Goal: Information Seeking & Learning: Find specific fact

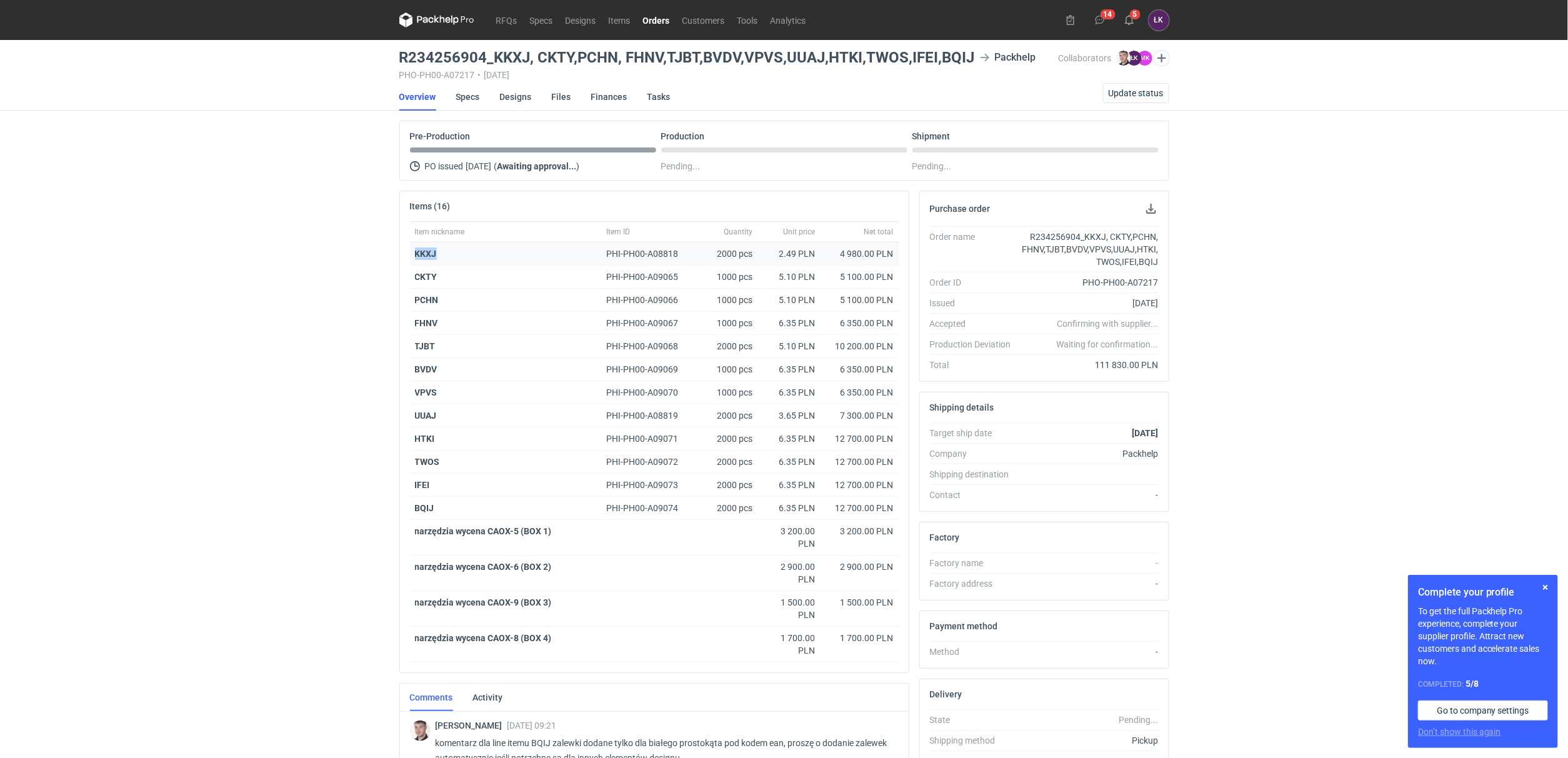
drag, startPoint x: 401, startPoint y: 255, endPoint x: 447, endPoint y: 255, distance: 46.0
click at [447, 255] on div "Item nickname Item ID Quantity Unit price Net total KKXJ PHI-PH00-A08818 2000 p…" at bounding box center [654, 447] width 509 height 451
click at [195, 340] on div "RFQs Specs Designs Items Orders Customers Tools Analytics 14 5 ŁK Łukasz Kowals…" at bounding box center [784, 379] width 1568 height 758
drag, startPoint x: 427, startPoint y: 252, endPoint x: 393, endPoint y: 256, distance: 34.2
click at [394, 256] on div "Items (16) Item nickname Item ID Quantity Unit price Net total KKXJ PHI-PH00-A0…" at bounding box center [654, 557] width 520 height 734
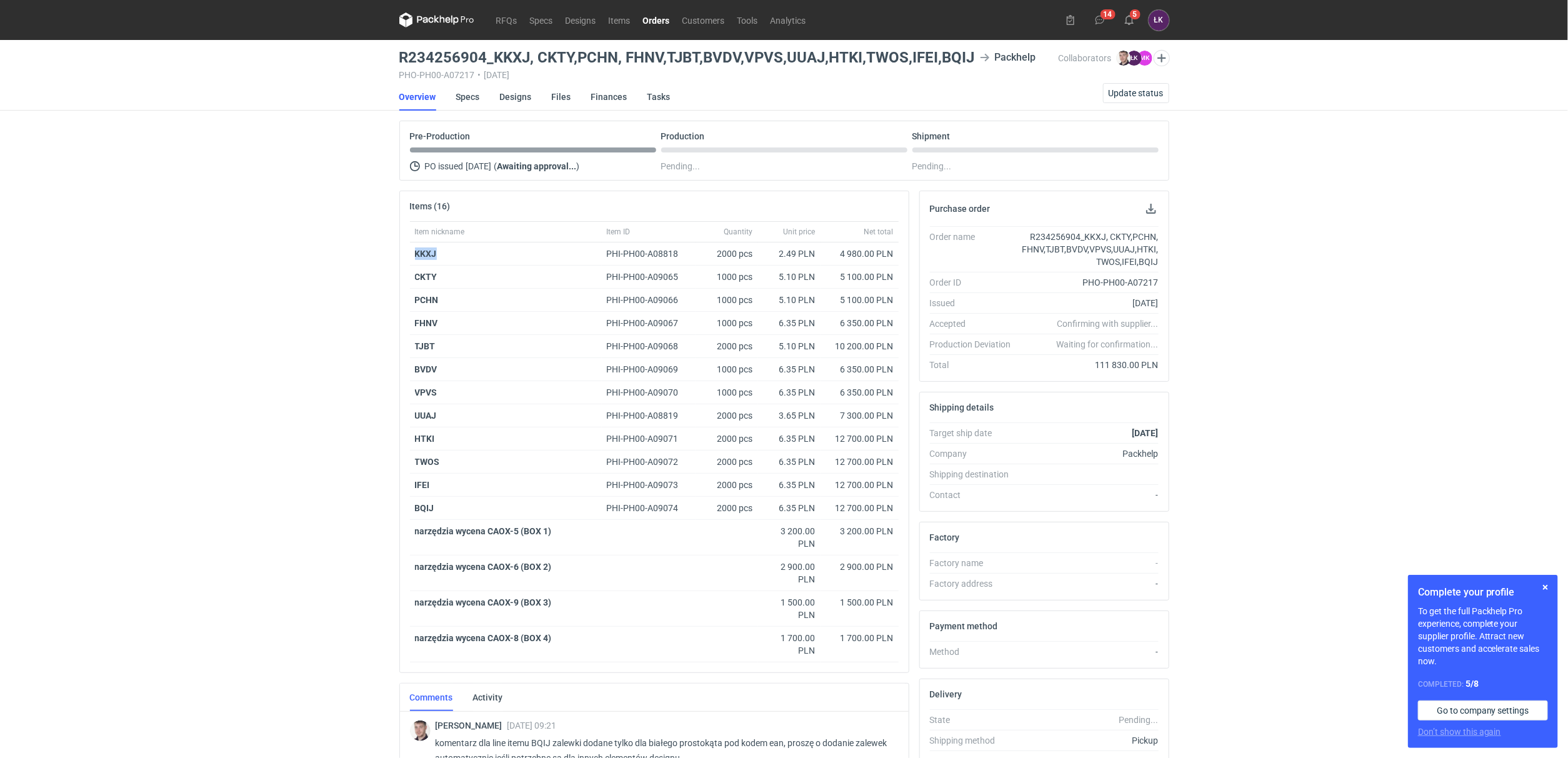
copy strong "KKXJ"
click at [430, 255] on strong "KKXJ" at bounding box center [426, 254] width 22 height 10
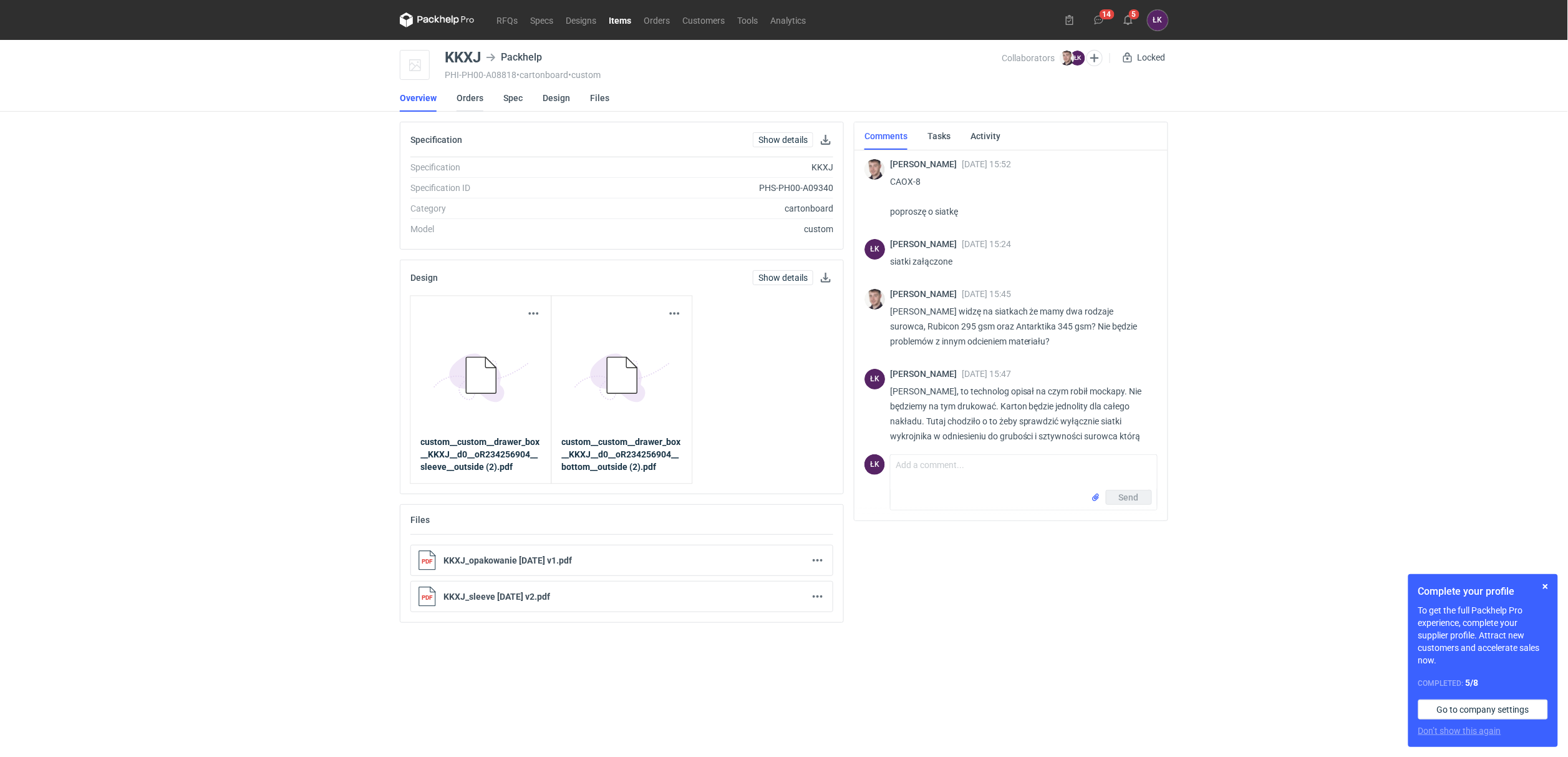
click at [471, 98] on link "Orders" at bounding box center [469, 98] width 27 height 27
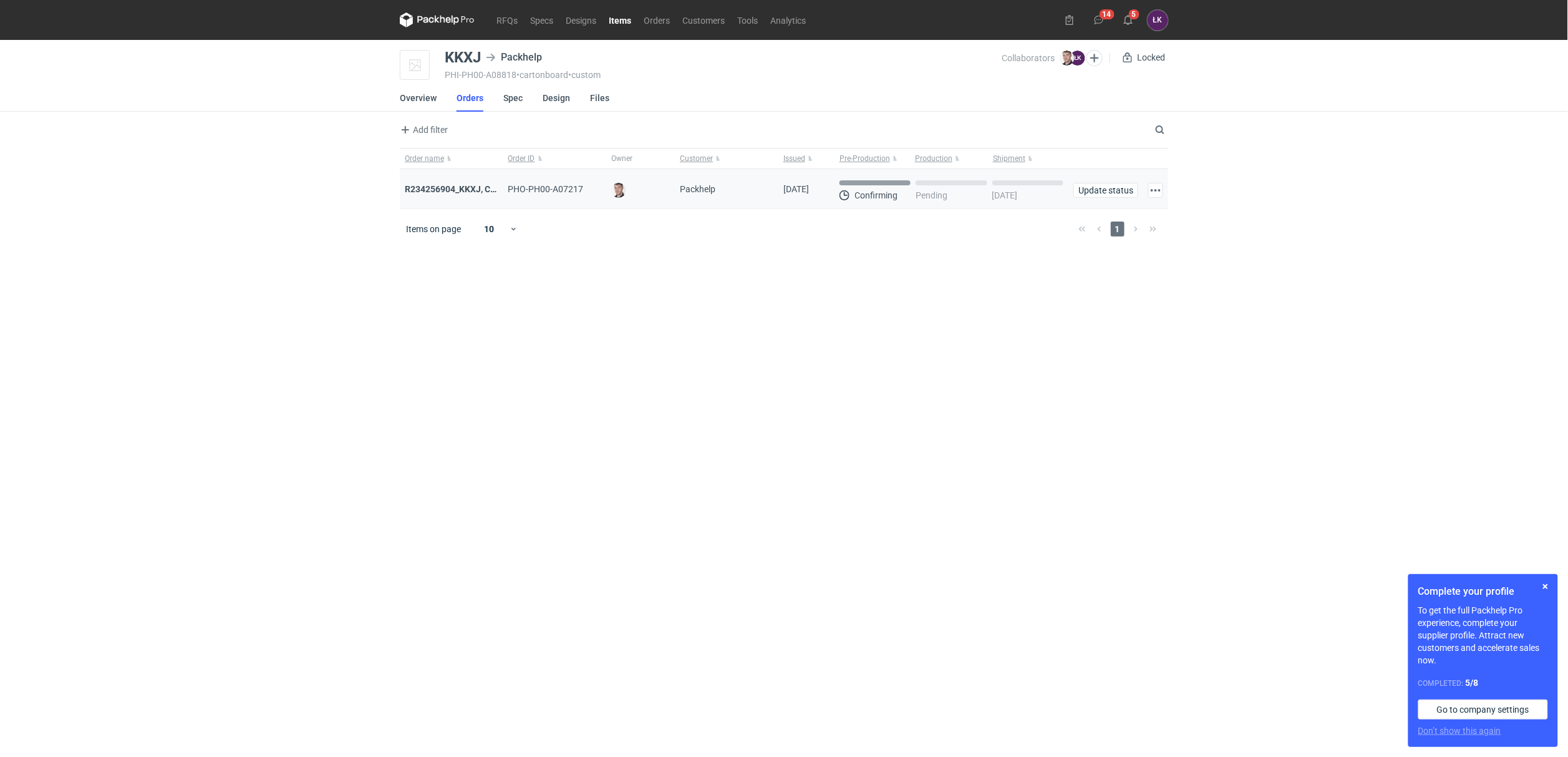
click at [471, 196] on div "R234256904_KKXJ, CKTY,PCHN, FHNV,TJBT,BVDV,VPVS,UUAJ,HTKI,TWOS,IFEI,BQIJ" at bounding box center [452, 189] width 104 height 40
click at [471, 193] on strong "R234256904_KKXJ, CKTY,PCHN, FHNV,TJBT,BVDV,VPVS,UUAJ,HTKI,TWOS,IFEI,BQIJ" at bounding box center [571, 189] width 332 height 10
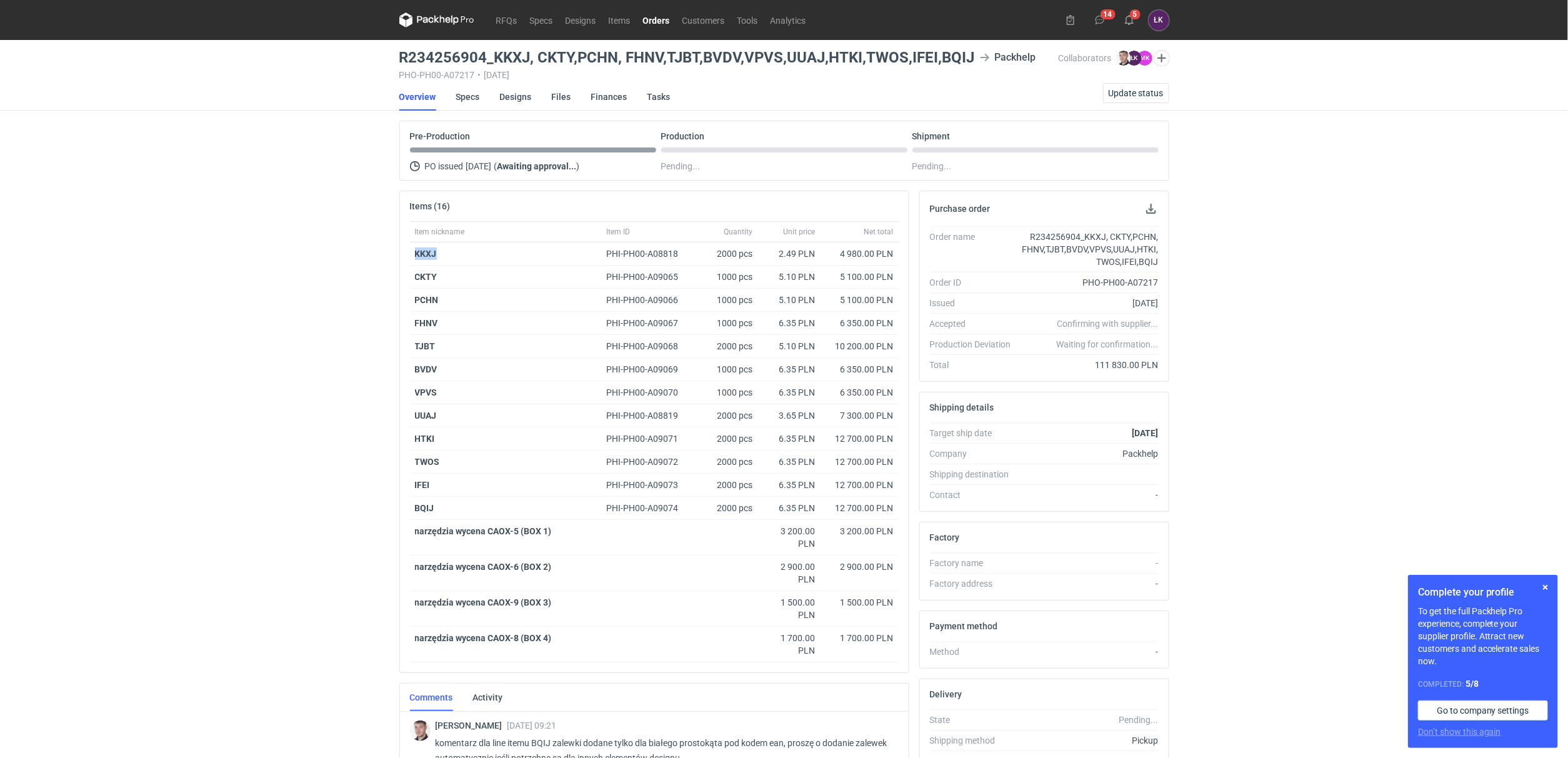
drag, startPoint x: 456, startPoint y: 252, endPoint x: 408, endPoint y: 251, distance: 48.0
click at [408, 251] on div "Item nickname Item ID Quantity Unit price Net total KKXJ PHI-PH00-A08818 2000 p…" at bounding box center [654, 447] width 509 height 451
copy strong "KKXJ"
drag, startPoint x: 445, startPoint y: 278, endPoint x: 407, endPoint y: 278, distance: 38.0
click at [407, 278] on div "Item nickname Item ID Quantity Unit price Net total KKXJ PHI-PH00-A08818 2000 p…" at bounding box center [654, 447] width 509 height 451
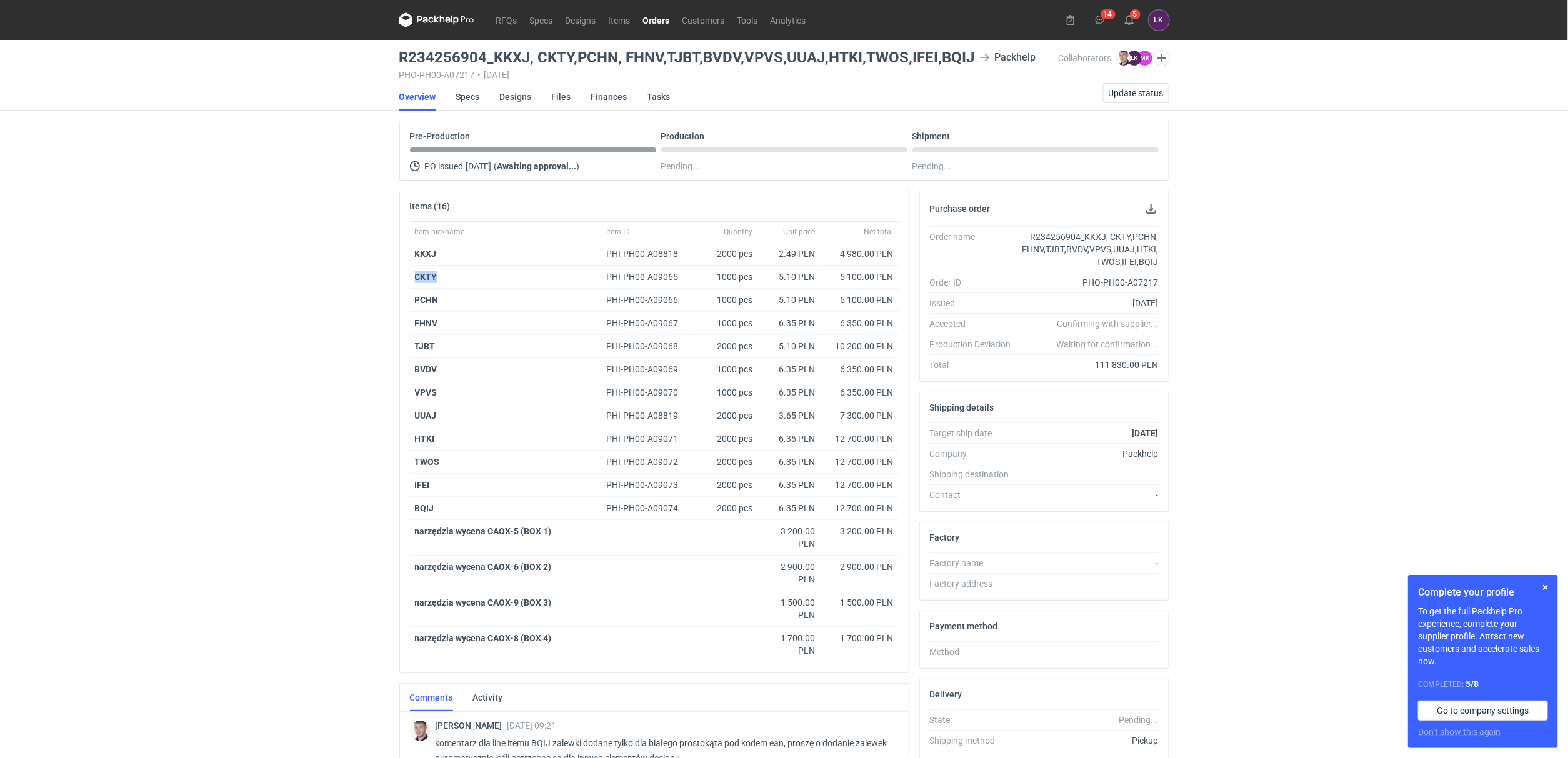
copy strong "CKTY"
click at [358, 291] on div "RFQs Specs Designs Items Orders Customers Tools Analytics 14 5 ŁK Łukasz Kowals…" at bounding box center [784, 379] width 1568 height 758
drag, startPoint x: 460, startPoint y: 275, endPoint x: 414, endPoint y: 275, distance: 46.0
click at [414, 275] on div "CKTY" at bounding box center [505, 277] width 192 height 23
copy strong "CKTY"
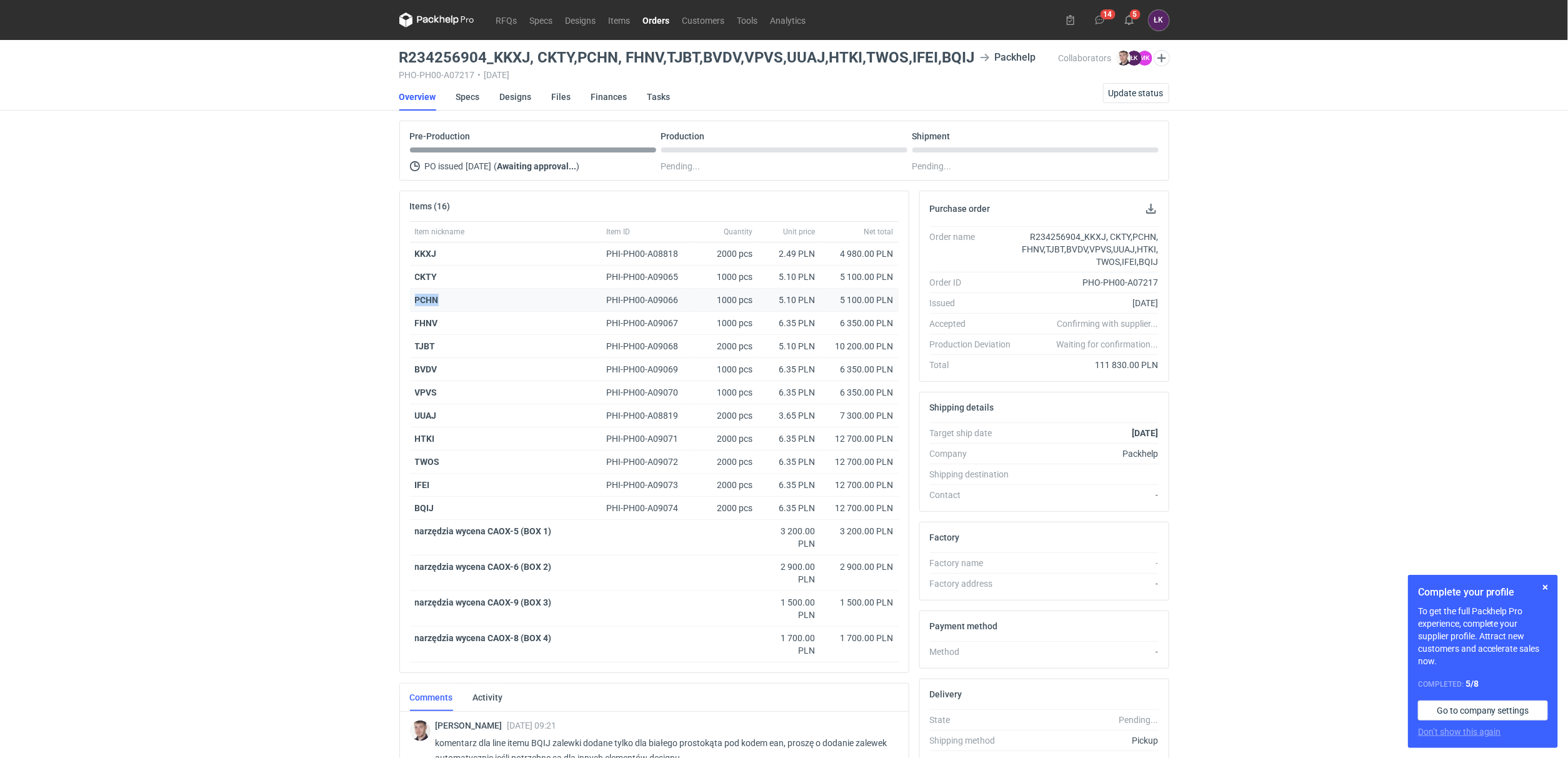
drag, startPoint x: 457, startPoint y: 297, endPoint x: 412, endPoint y: 300, distance: 45.1
click at [412, 300] on div "PCHN" at bounding box center [505, 300] width 192 height 23
copy strong "PCHN"
drag, startPoint x: 460, startPoint y: 325, endPoint x: 406, endPoint y: 328, distance: 54.1
click at [406, 328] on div "Item nickname Item ID Quantity Unit price Net total KKXJ PHI-PH00-A08818 2000 p…" at bounding box center [654, 447] width 509 height 451
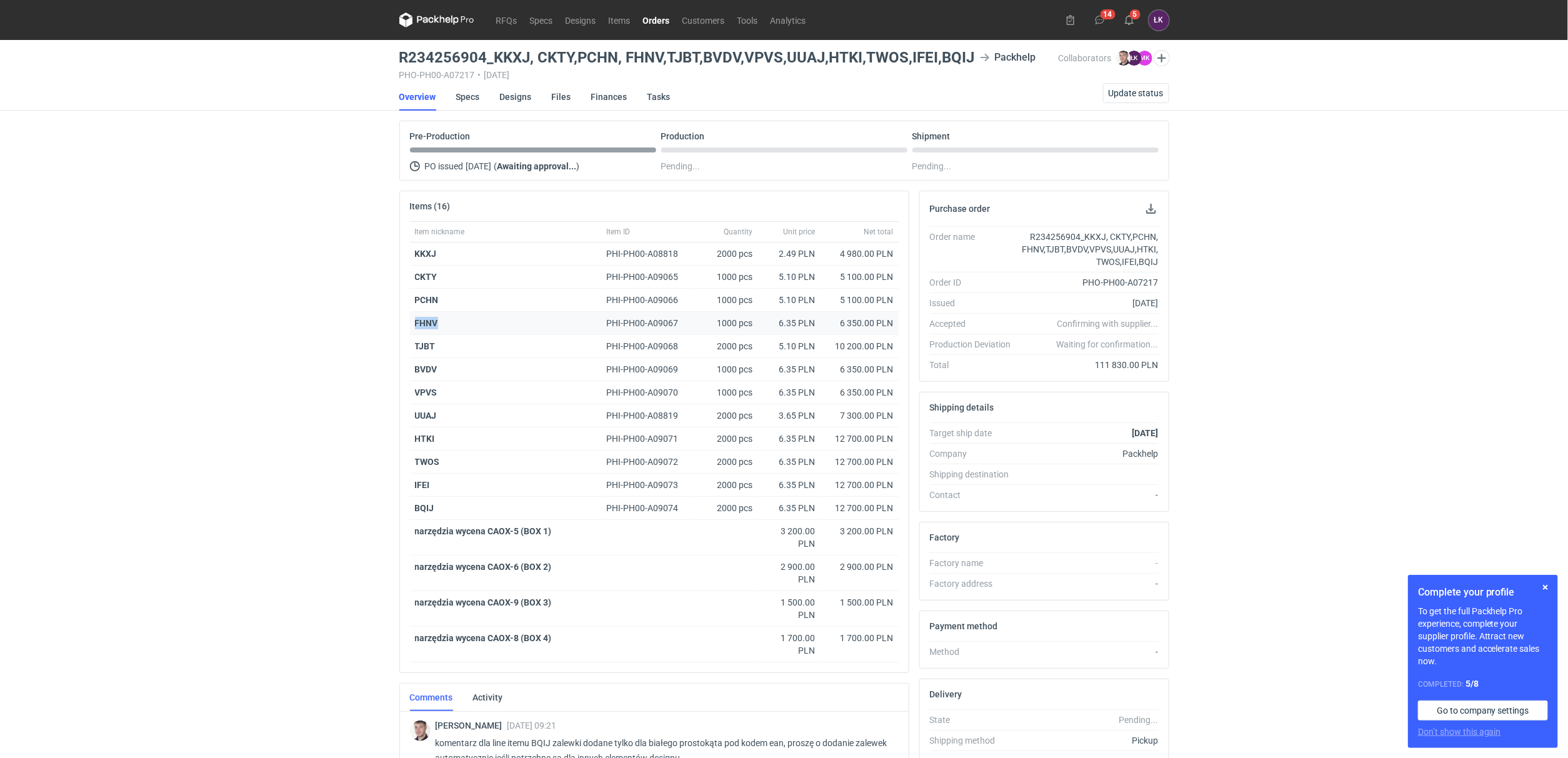
copy strong "FHNV"
drag, startPoint x: 447, startPoint y: 349, endPoint x: 413, endPoint y: 349, distance: 34.0
click at [413, 349] on div "TJBT" at bounding box center [505, 346] width 192 height 23
copy strong "TJBT"
drag, startPoint x: 451, startPoint y: 367, endPoint x: 416, endPoint y: 372, distance: 35.4
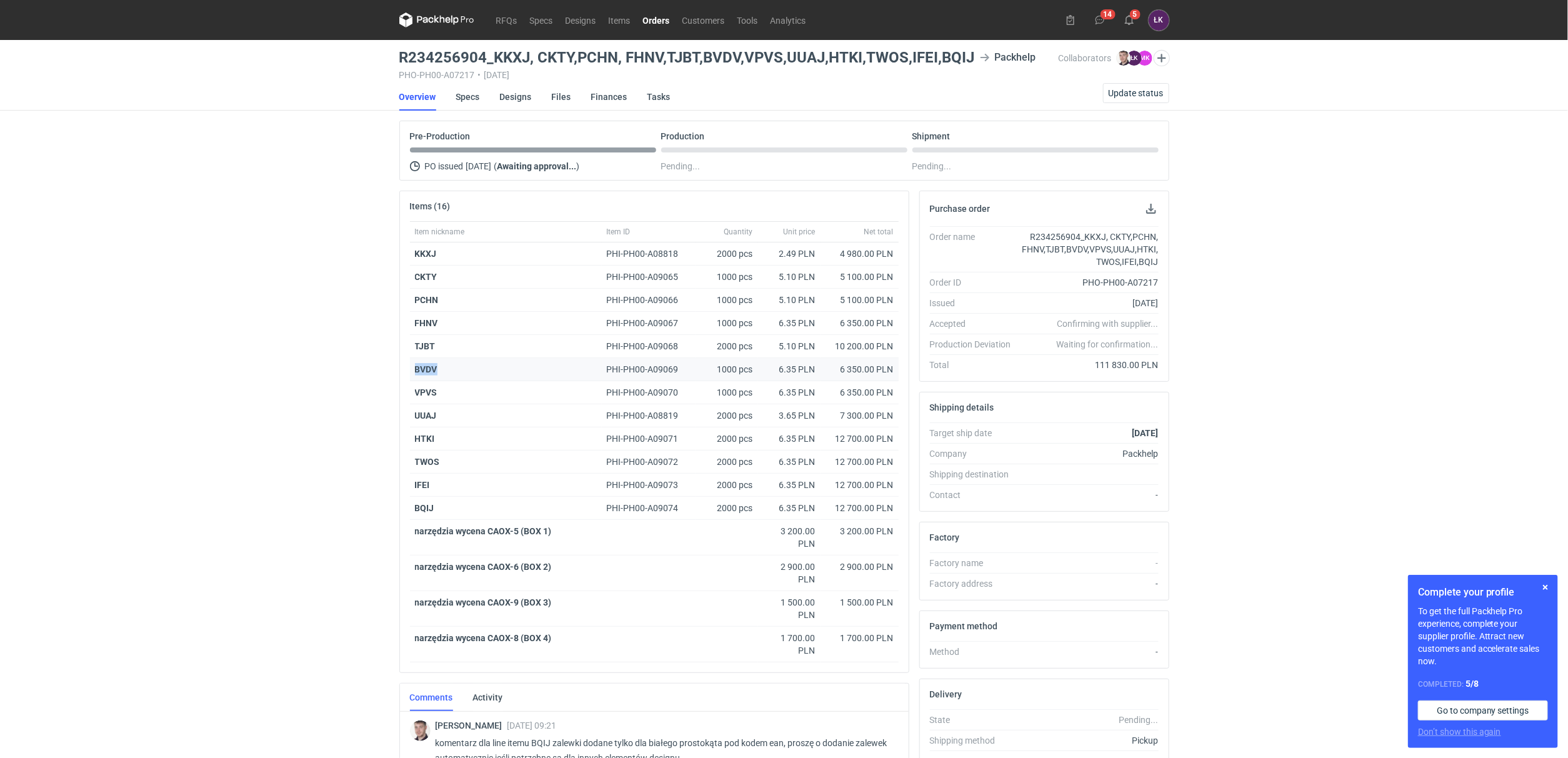
click at [416, 372] on div "BVDV" at bounding box center [506, 369] width 182 height 12
copy strong "BVDV"
drag, startPoint x: 451, startPoint y: 393, endPoint x: 414, endPoint y: 395, distance: 37.1
click at [415, 395] on div "VPVS" at bounding box center [506, 392] width 182 height 12
copy strong "VPVS"
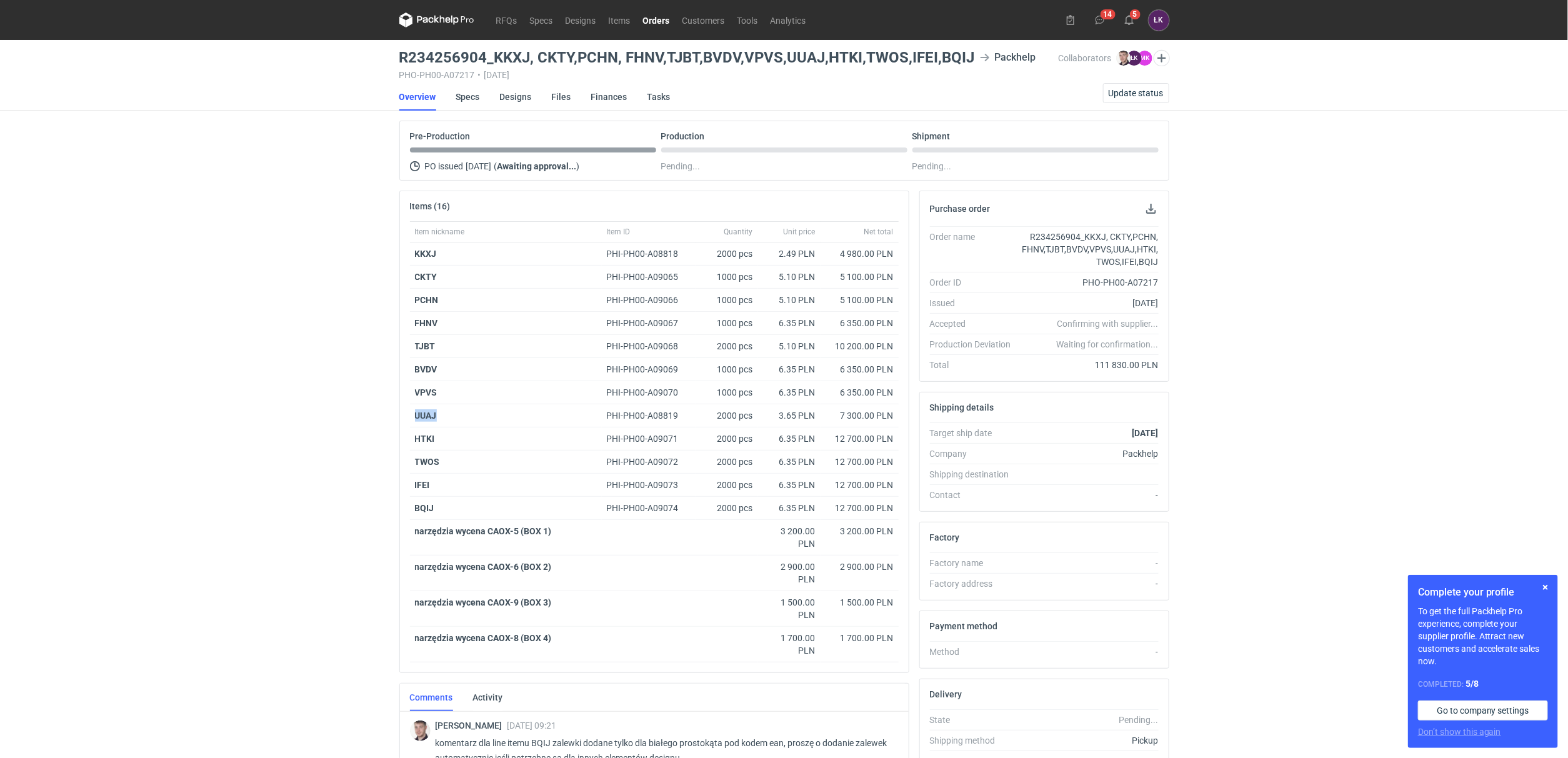
drag, startPoint x: 455, startPoint y: 415, endPoint x: 405, endPoint y: 488, distance: 88.5
click at [414, 421] on div "UUAJ" at bounding box center [505, 416] width 192 height 23
copy strong "UUAJ"
drag, startPoint x: 458, startPoint y: 441, endPoint x: 414, endPoint y: 441, distance: 44.0
click at [415, 441] on div "HTKI" at bounding box center [506, 438] width 182 height 12
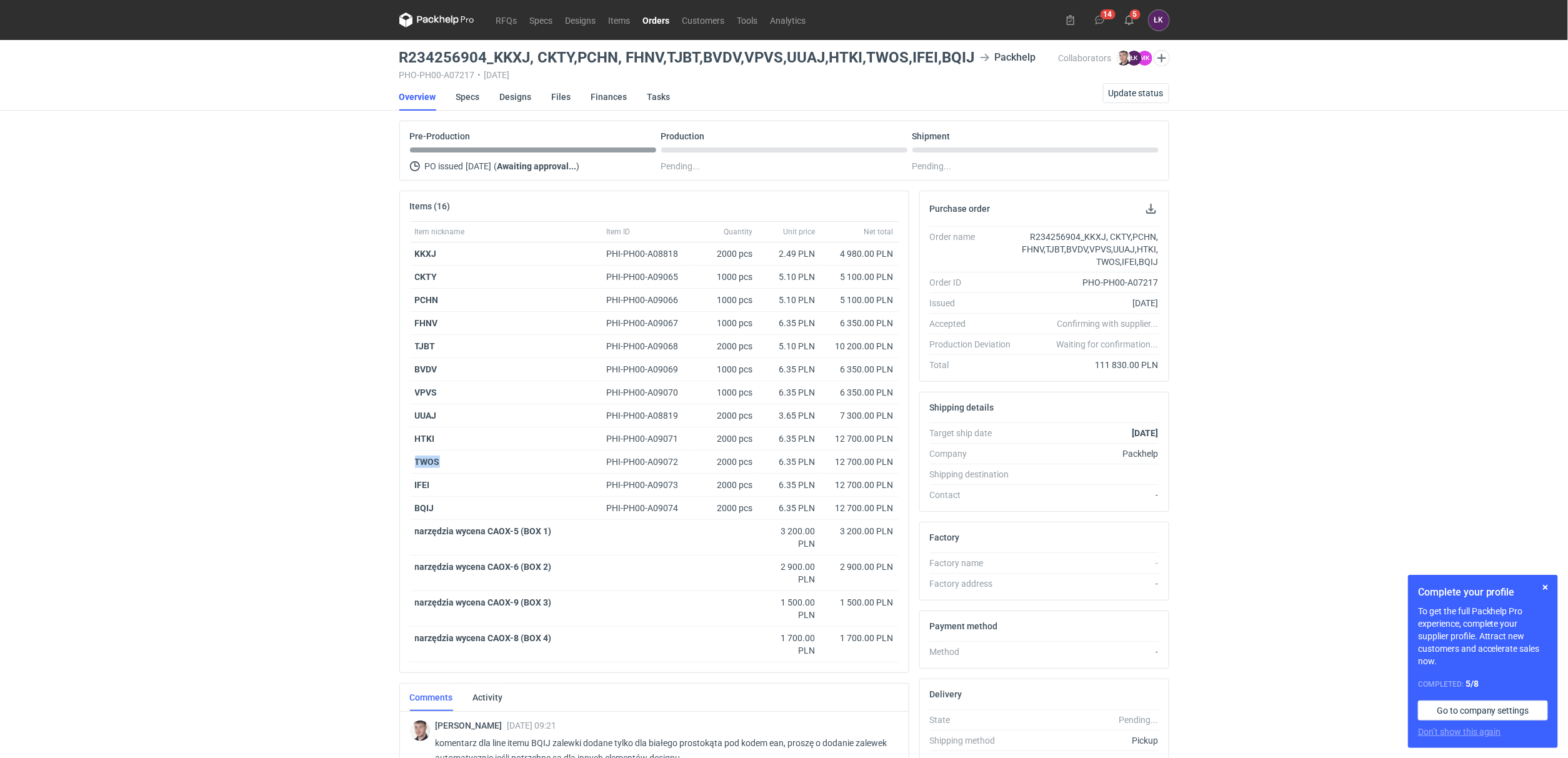
drag, startPoint x: 465, startPoint y: 464, endPoint x: 388, endPoint y: 464, distance: 77.0
click at [388, 464] on div "RFQs Specs Designs Items Orders Customers Tools Analytics 14 5 ŁK Łukasz Kowals…" at bounding box center [784, 379] width 1568 height 758
drag, startPoint x: 451, startPoint y: 491, endPoint x: 399, endPoint y: 491, distance: 52.0
click at [400, 491] on div "Item nickname Item ID Quantity Unit price Net total KKXJ PHI-PH00-A08818 2000 p…" at bounding box center [654, 447] width 509 height 451
drag, startPoint x: 473, startPoint y: 508, endPoint x: 412, endPoint y: 508, distance: 61.0
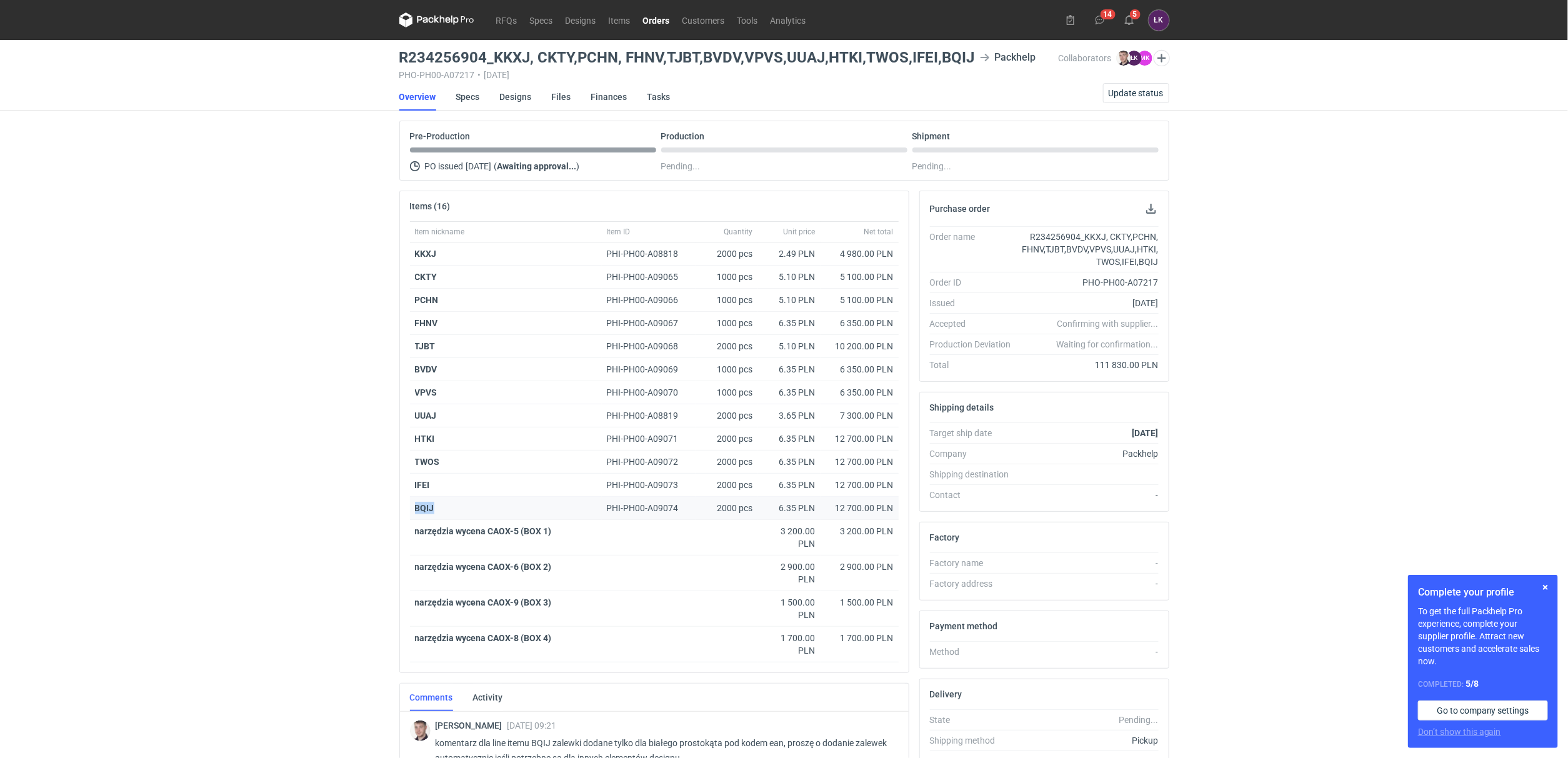
click at [412, 508] on div "BQIJ" at bounding box center [505, 508] width 192 height 23
click at [179, 484] on div "RFQs Specs Designs Items Orders Customers Tools Analytics 14 5 ŁK Łukasz Kowals…" at bounding box center [784, 379] width 1568 height 758
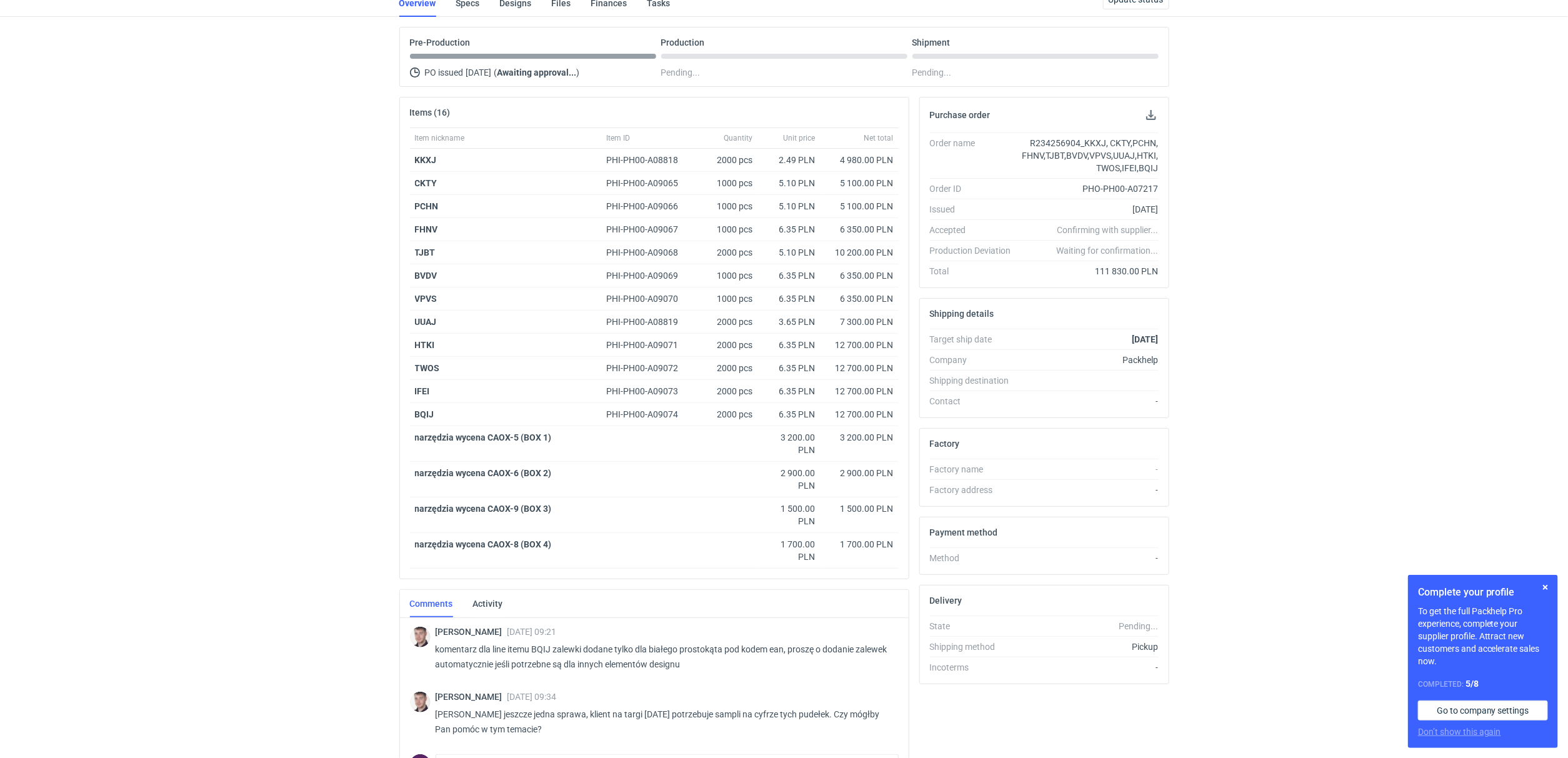
click at [287, 495] on div "RFQs Specs Designs Items Orders Customers Tools Analytics 14 5 ŁK Łukasz Kowals…" at bounding box center [784, 285] width 1568 height 758
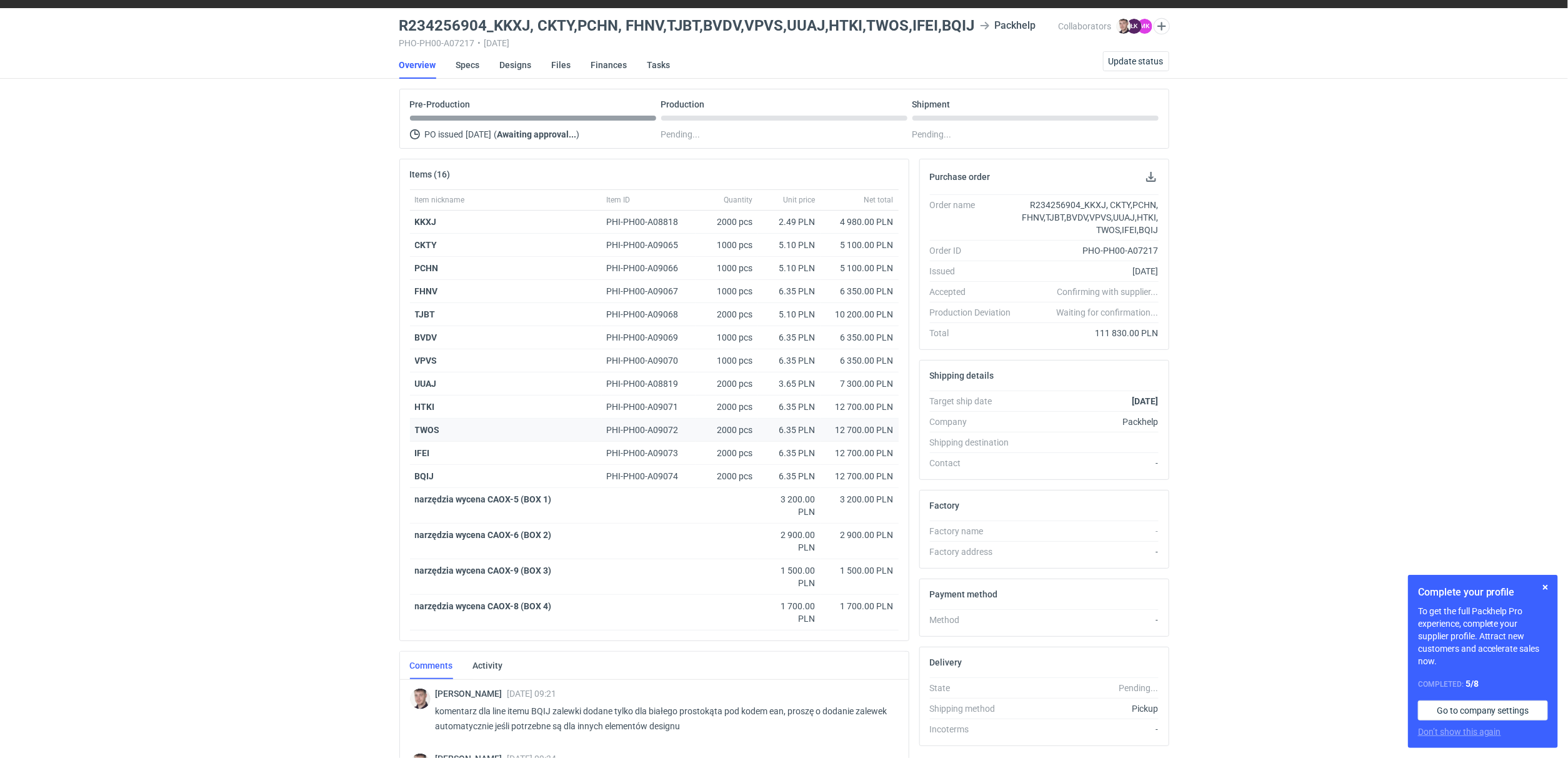
scroll to position [0, 0]
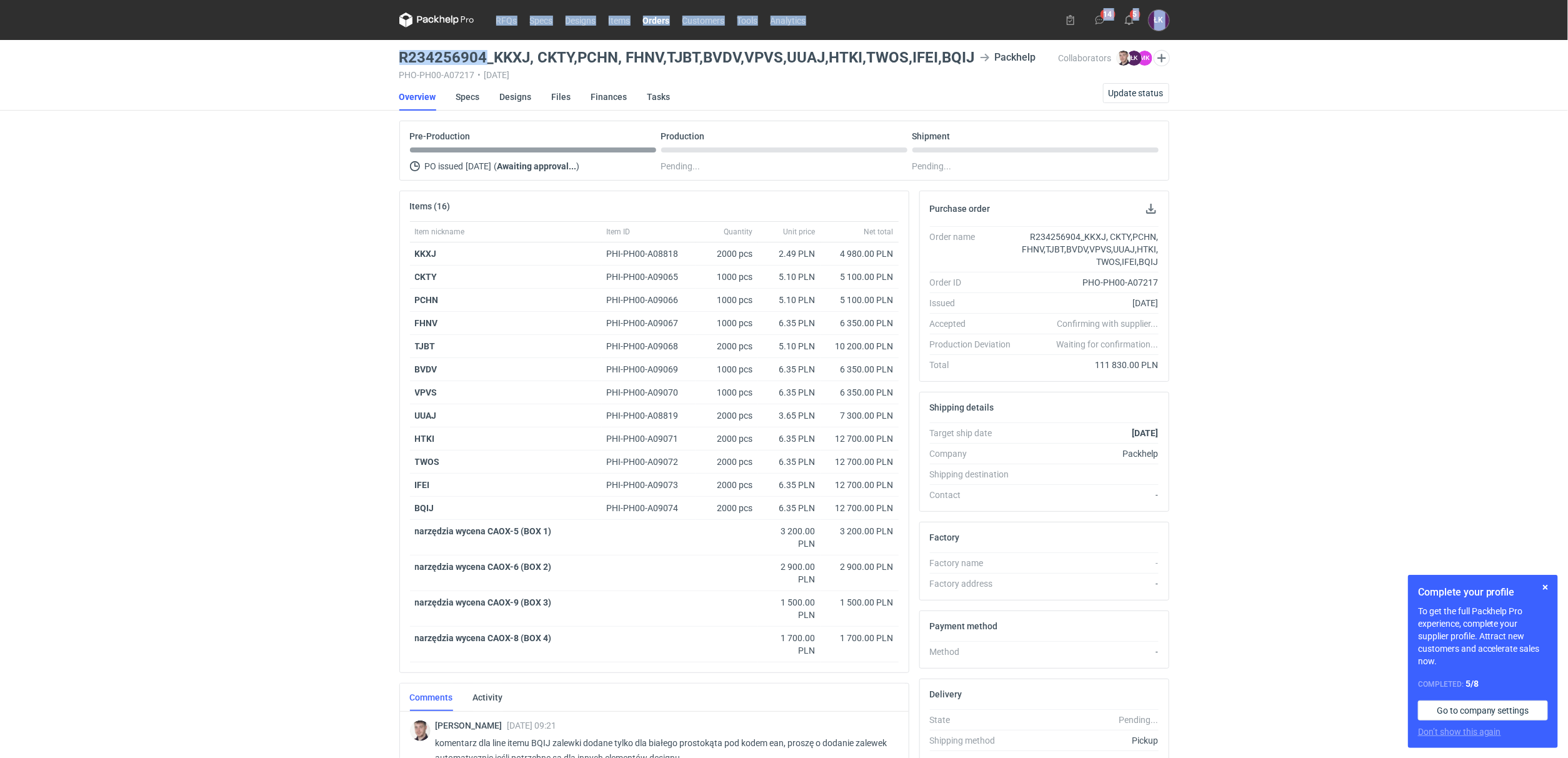
drag, startPoint x: 486, startPoint y: 56, endPoint x: 368, endPoint y: 58, distance: 118.0
click at [368, 58] on div "RFQs Specs Designs Items Orders Customers Tools Analytics 14 5 ŁK Łukasz Kowals…" at bounding box center [784, 379] width 1568 height 758
click at [258, 206] on div "RFQs Specs Designs Items Orders Customers Tools Analytics 14 5 ŁK Łukasz Kowals…" at bounding box center [784, 379] width 1568 height 758
drag, startPoint x: 483, startPoint y: 53, endPoint x: 391, endPoint y: 60, distance: 92.3
click at [391, 60] on div "RFQs Specs Designs Items Orders Customers Tools Analytics 14 5 ŁK Łukasz Kowals…" at bounding box center [784, 379] width 1568 height 758
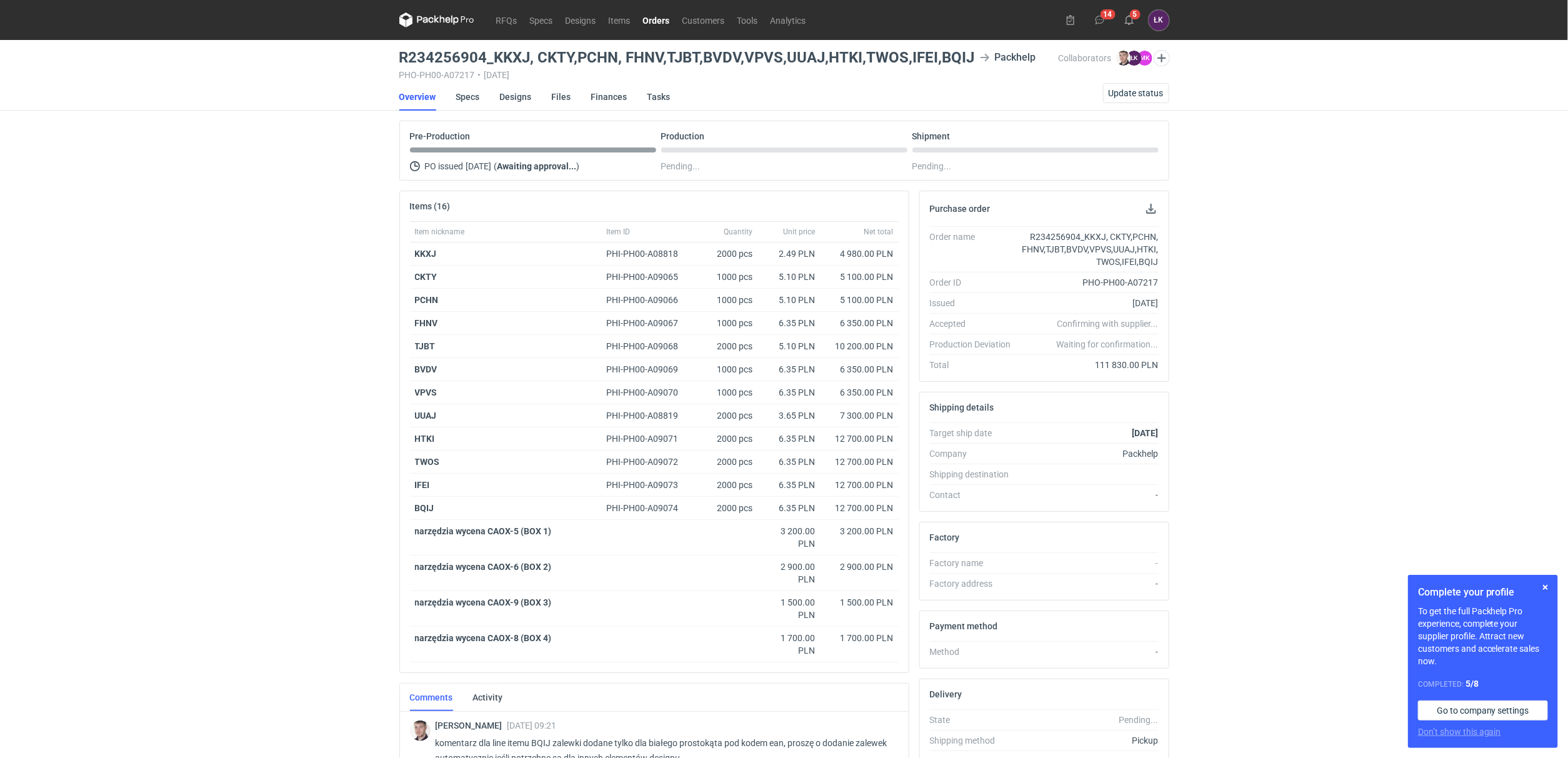
click at [196, 346] on div "RFQs Specs Designs Items Orders Customers Tools Analytics 14 5 ŁK Łukasz Kowals…" at bounding box center [784, 379] width 1568 height 758
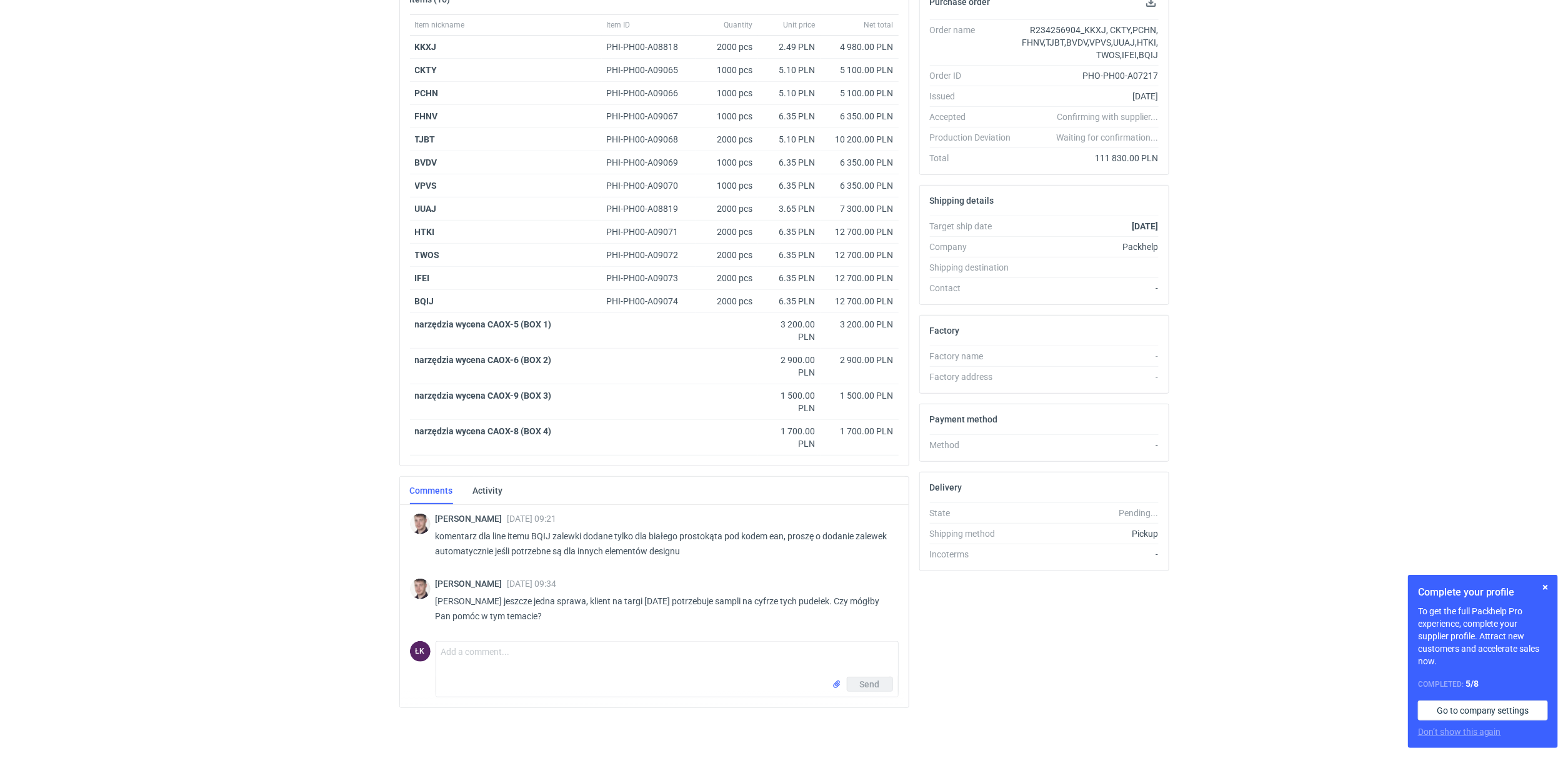
scroll to position [211, 0]
click at [483, 657] on textarea "Comment message" at bounding box center [667, 659] width 462 height 35
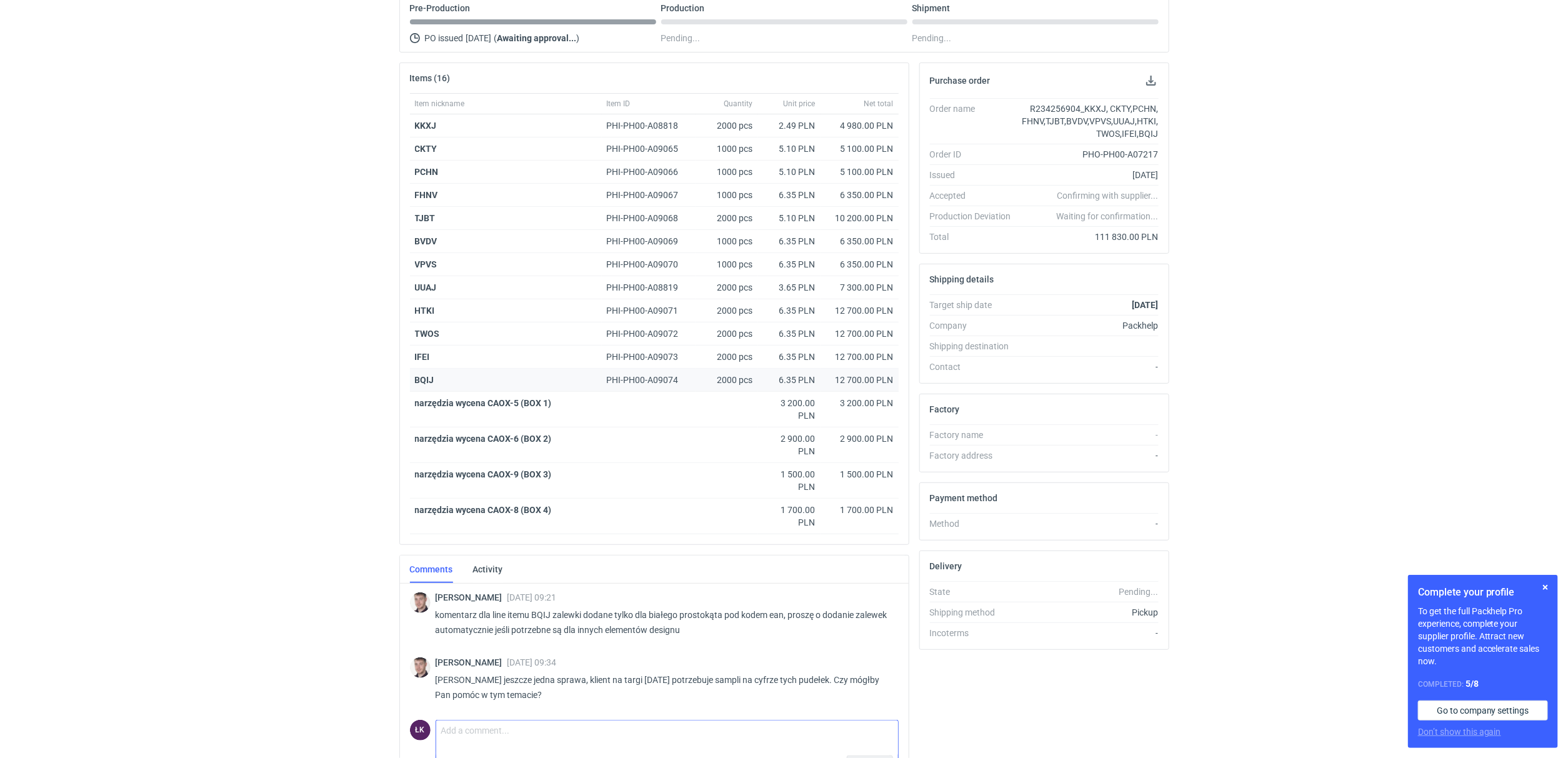
scroll to position [23, 0]
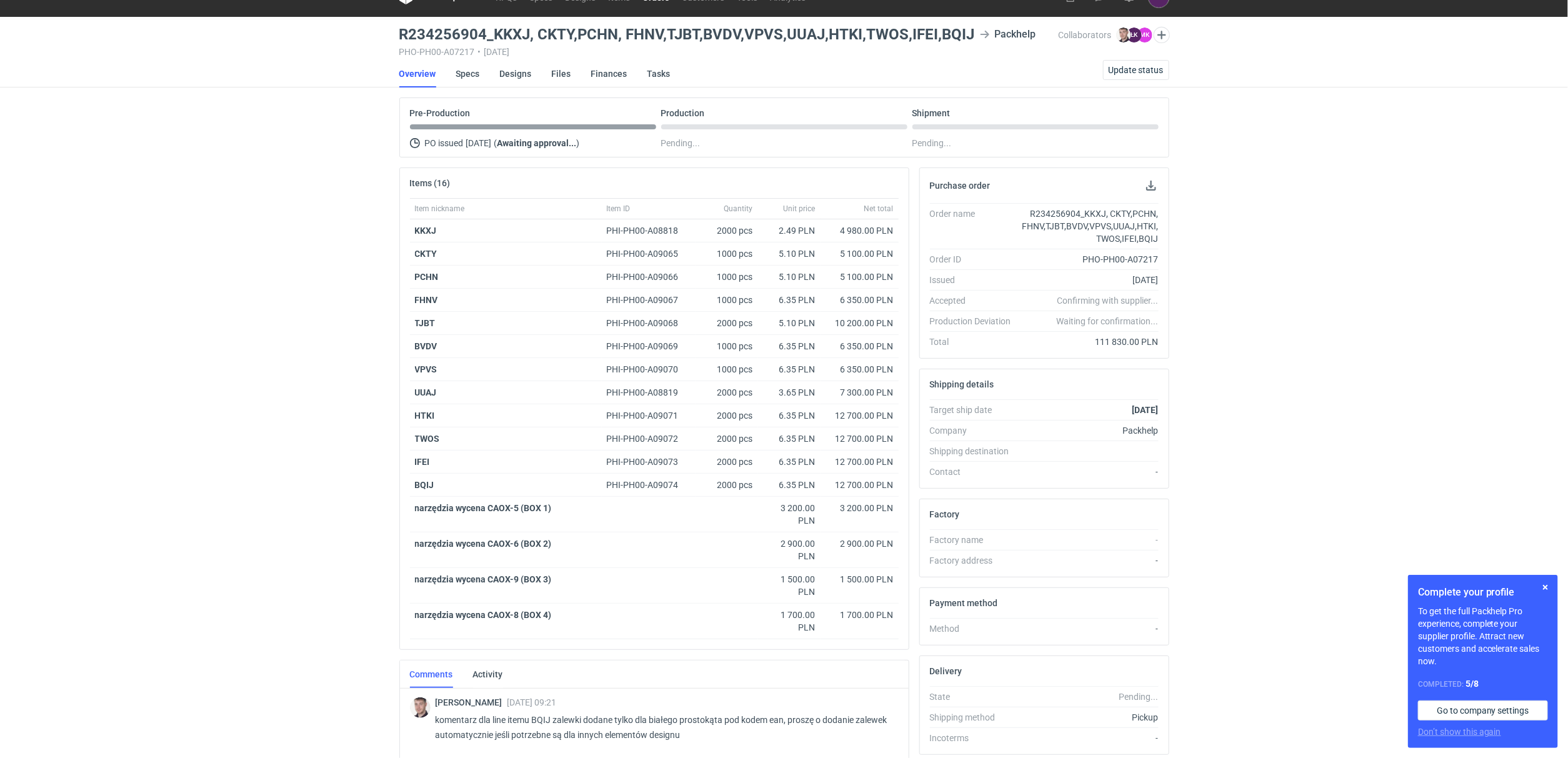
click at [233, 422] on div "RFQs Specs Designs Items Orders Customers Tools Analytics 14 5 ŁK Łukasz Kowals…" at bounding box center [784, 356] width 1568 height 758
drag, startPoint x: 414, startPoint y: 384, endPoint x: 841, endPoint y: 389, distance: 427.0
click at [841, 389] on div "Items (16) Item nickname Item ID Quantity Unit price Net total KKXJ PHI-PH00-A0…" at bounding box center [654, 534] width 520 height 734
click at [228, 272] on div "RFQs Specs Designs Items Orders Customers Tools Analytics 14 5 ŁK Łukasz Kowals…" at bounding box center [784, 356] width 1568 height 758
click at [1410, 259] on div "RFQs Specs Designs Items Orders Customers Tools Analytics 14 5 ŁK Łukasz Kowals…" at bounding box center [784, 356] width 1568 height 758
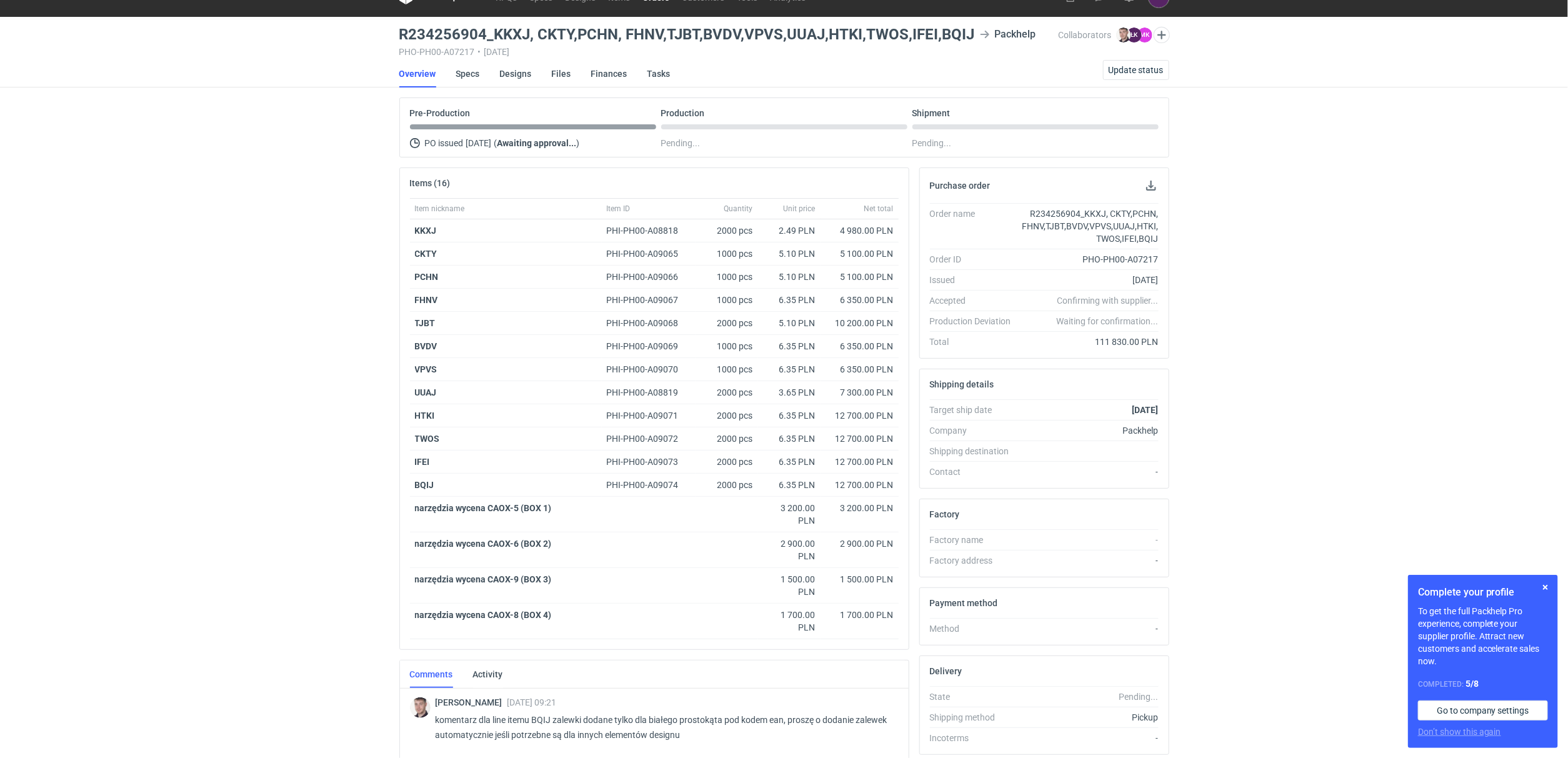
click at [21, 618] on div "RFQs Specs Designs Items Orders Customers Tools Analytics 14 5 ŁK Łukasz Kowals…" at bounding box center [784, 356] width 1568 height 758
drag, startPoint x: 452, startPoint y: 228, endPoint x: 410, endPoint y: 231, distance: 42.1
click at [410, 231] on div "KKXJ" at bounding box center [505, 231] width 192 height 23
drag, startPoint x: 457, startPoint y: 242, endPoint x: 395, endPoint y: 249, distance: 62.4
click at [395, 249] on div "Items (16) Item nickname Item ID Quantity Unit price Net total KKXJ PHI-PH00-A0…" at bounding box center [654, 534] width 520 height 734
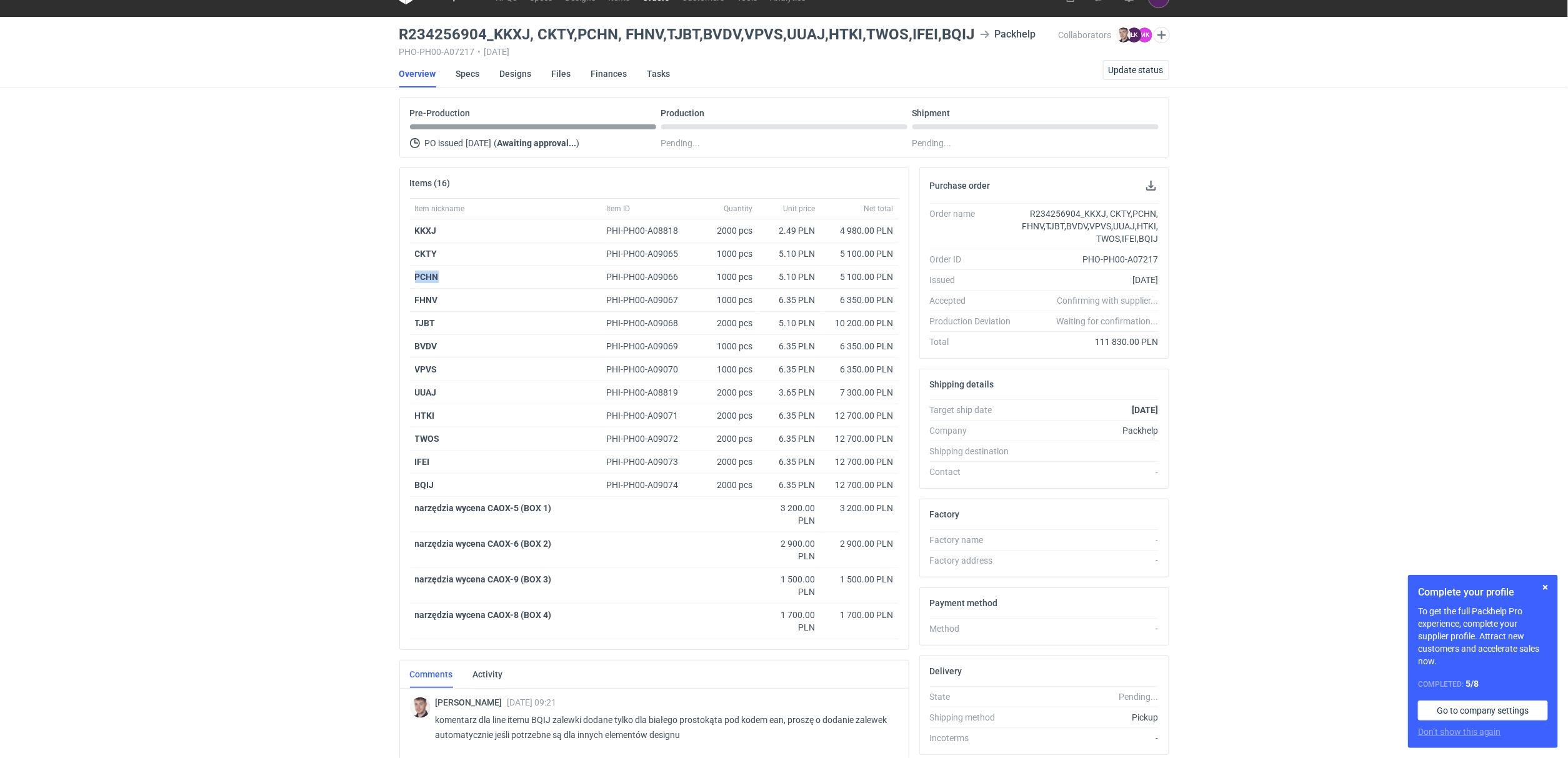
drag, startPoint x: 480, startPoint y: 267, endPoint x: 397, endPoint y: 276, distance: 83.5
click at [397, 276] on div "Items (16) Item nickname Item ID Quantity Unit price Net total KKXJ PHI-PH00-A0…" at bounding box center [654, 534] width 520 height 734
drag, startPoint x: 417, startPoint y: 323, endPoint x: 396, endPoint y: 323, distance: 21.0
click at [396, 323] on div "Items (16) Item nickname Item ID Quantity Unit price Net total KKXJ PHI-PH00-A0…" at bounding box center [654, 534] width 520 height 734
drag, startPoint x: 458, startPoint y: 346, endPoint x: 393, endPoint y: 354, distance: 65.5
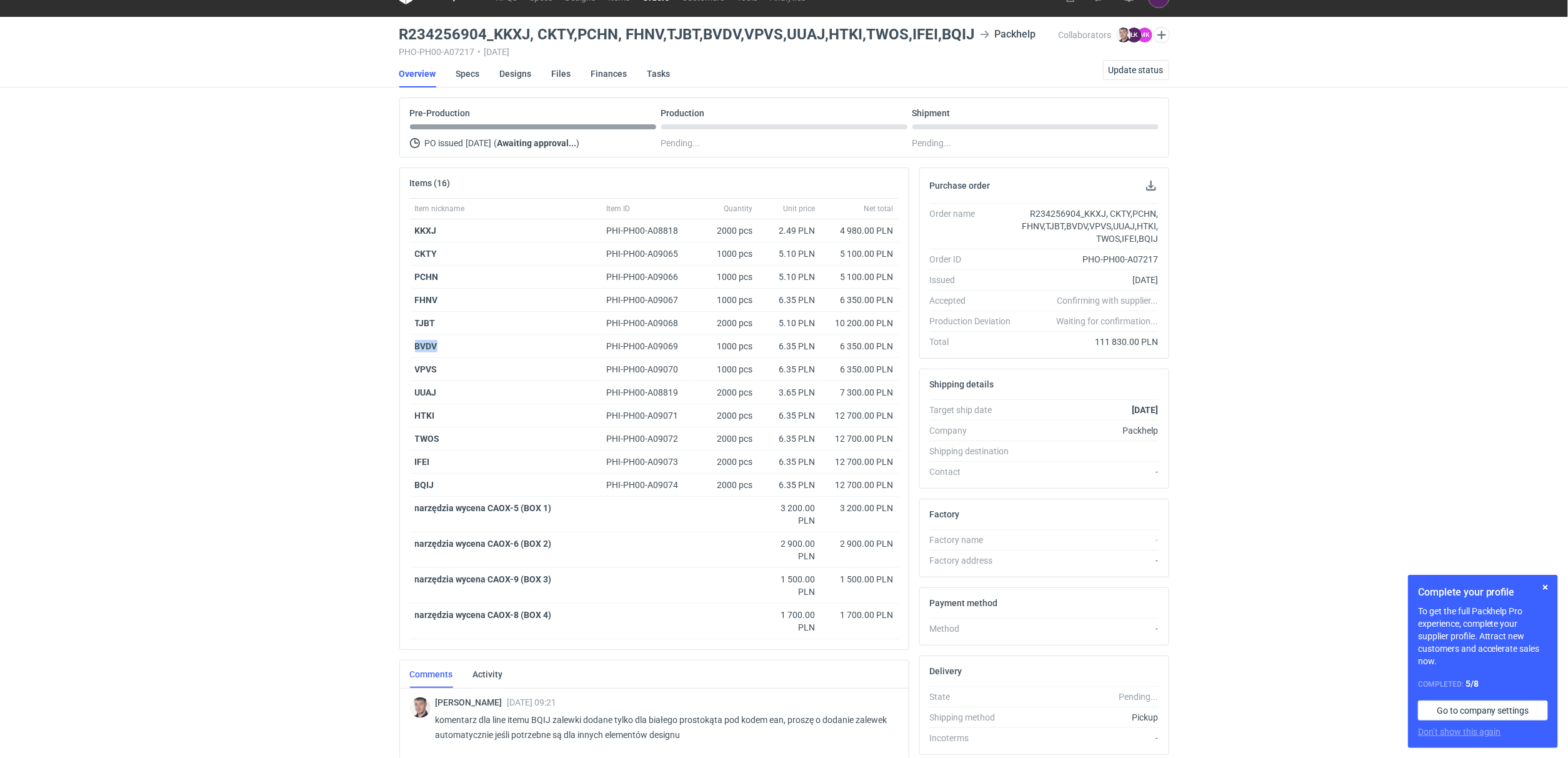
click at [394, 354] on div "Items (16) Item nickname Item ID Quantity Unit price Net total KKXJ PHI-PH00-A0…" at bounding box center [654, 534] width 520 height 734
drag, startPoint x: 472, startPoint y: 369, endPoint x: 406, endPoint y: 370, distance: 66.0
click at [406, 370] on div "Item nickname Item ID Quantity Unit price Net total KKXJ PHI-PH00-A08818 2000 p…" at bounding box center [654, 424] width 509 height 451
click at [745, 394] on div "2000 pcs" at bounding box center [727, 393] width 62 height 23
drag, startPoint x: 482, startPoint y: 413, endPoint x: 400, endPoint y: 415, distance: 82.0
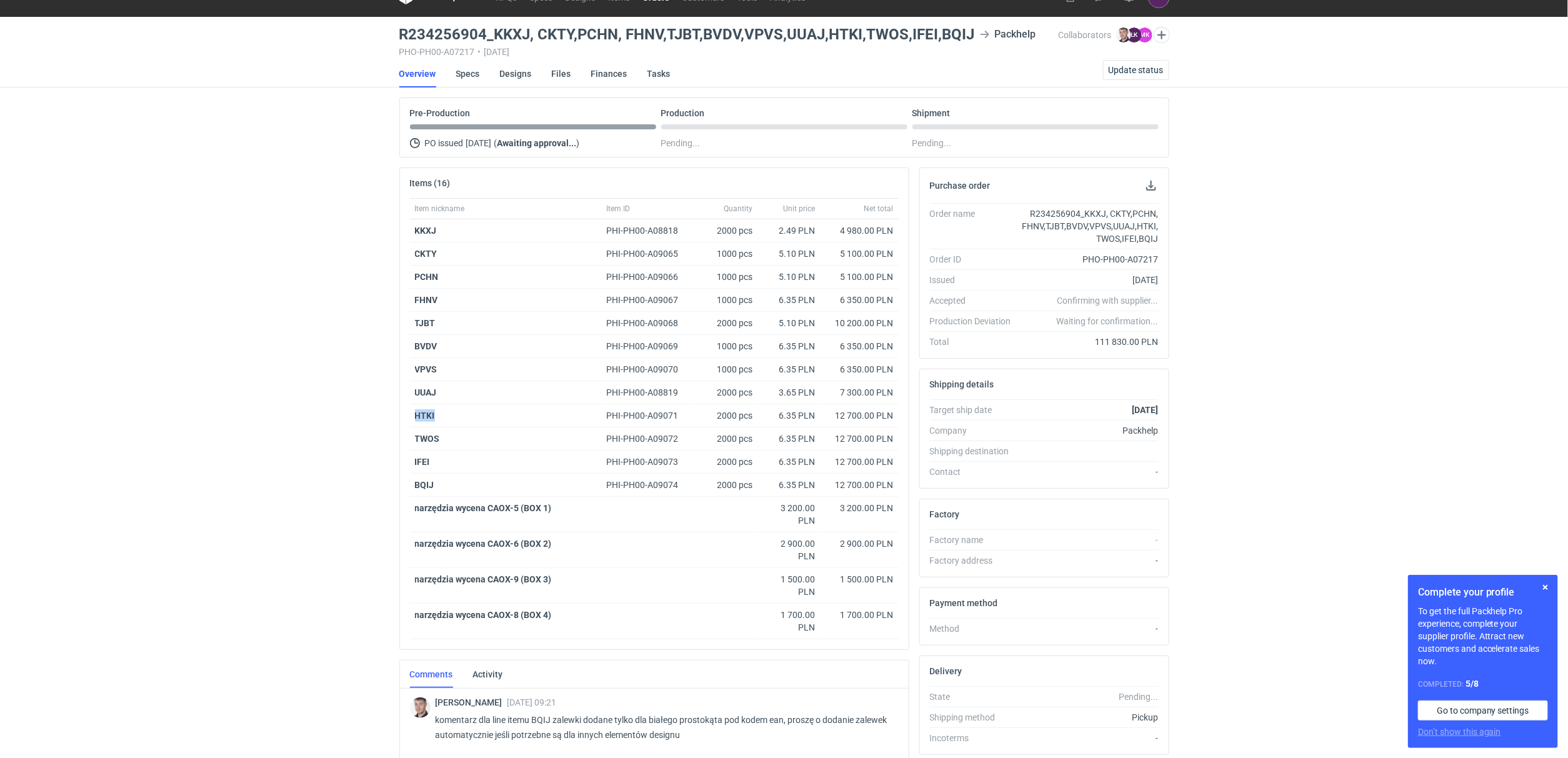
click at [400, 415] on div "Item nickname Item ID Quantity Unit price Net total KKXJ PHI-PH00-A08818 2000 p…" at bounding box center [654, 424] width 509 height 451
drag, startPoint x: 457, startPoint y: 436, endPoint x: 413, endPoint y: 439, distance: 44.1
click at [413, 439] on div "TWOS" at bounding box center [505, 439] width 192 height 23
drag, startPoint x: 457, startPoint y: 458, endPoint x: 392, endPoint y: 458, distance: 65.0
click at [392, 458] on div "RFQs Specs Designs Items Orders Customers Tools Analytics 14 5 ŁK Łukasz Kowals…" at bounding box center [784, 356] width 1568 height 758
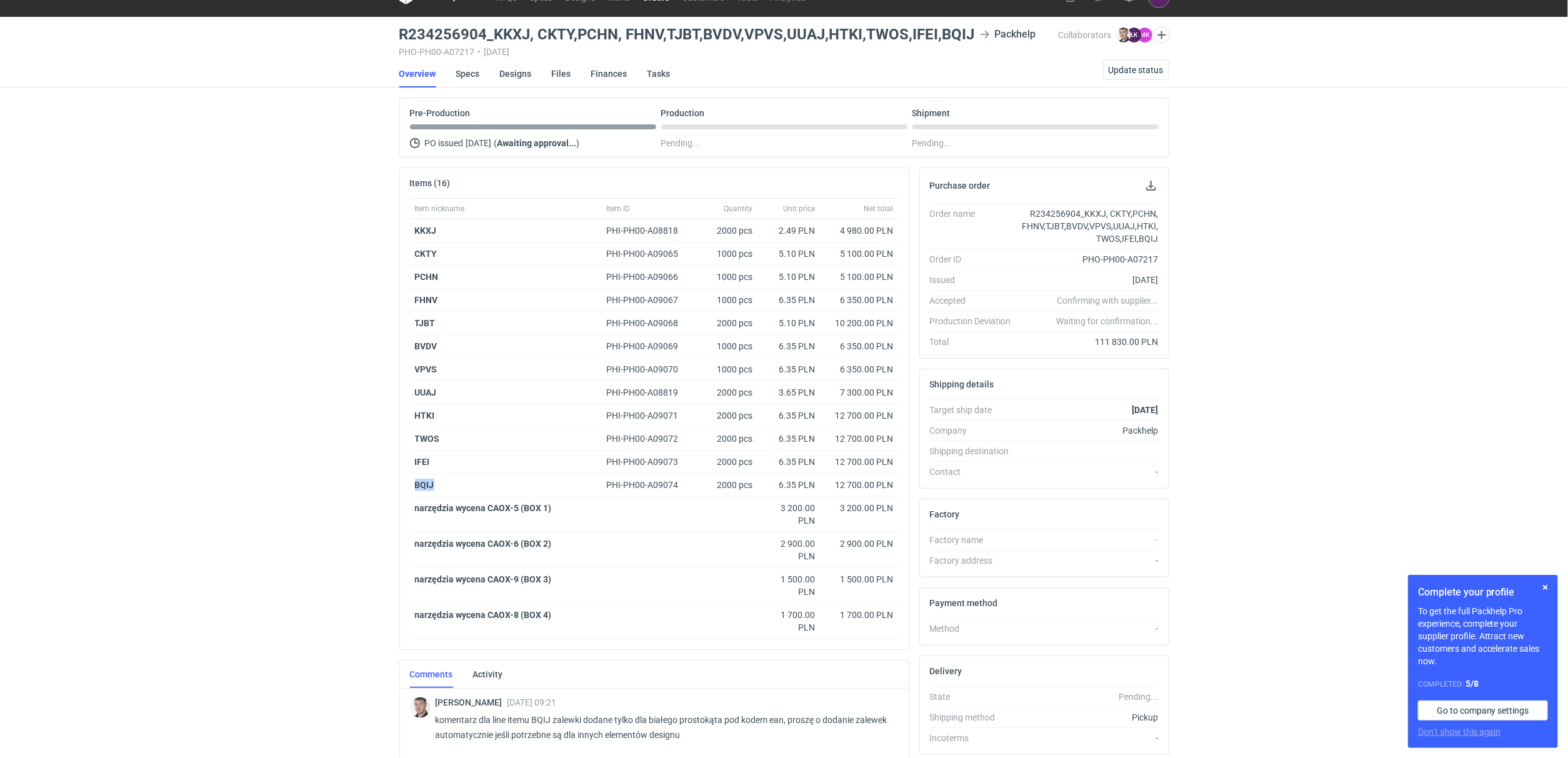
drag, startPoint x: 444, startPoint y: 488, endPoint x: 399, endPoint y: 488, distance: 45.0
click at [400, 488] on div "Item nickname Item ID Quantity Unit price Net total KKXJ PHI-PH00-A08818 2000 p…" at bounding box center [654, 424] width 509 height 451
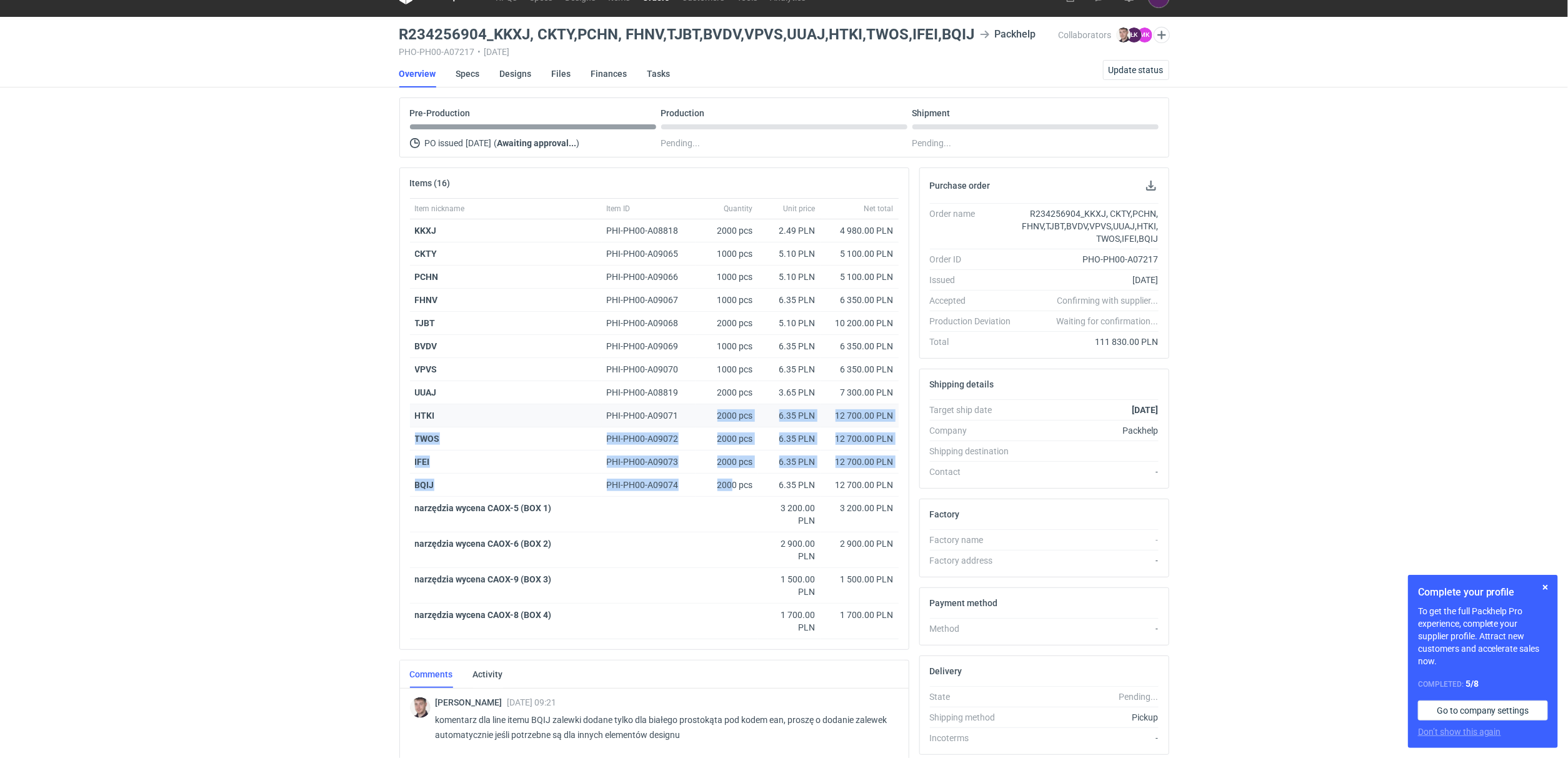
drag, startPoint x: 734, startPoint y: 488, endPoint x: 717, endPoint y: 415, distance: 75.0
click at [717, 415] on div "Item nickname Item ID Quantity Unit price Net total KKXJ PHI-PH00-A08818 2000 p…" at bounding box center [654, 419] width 489 height 441
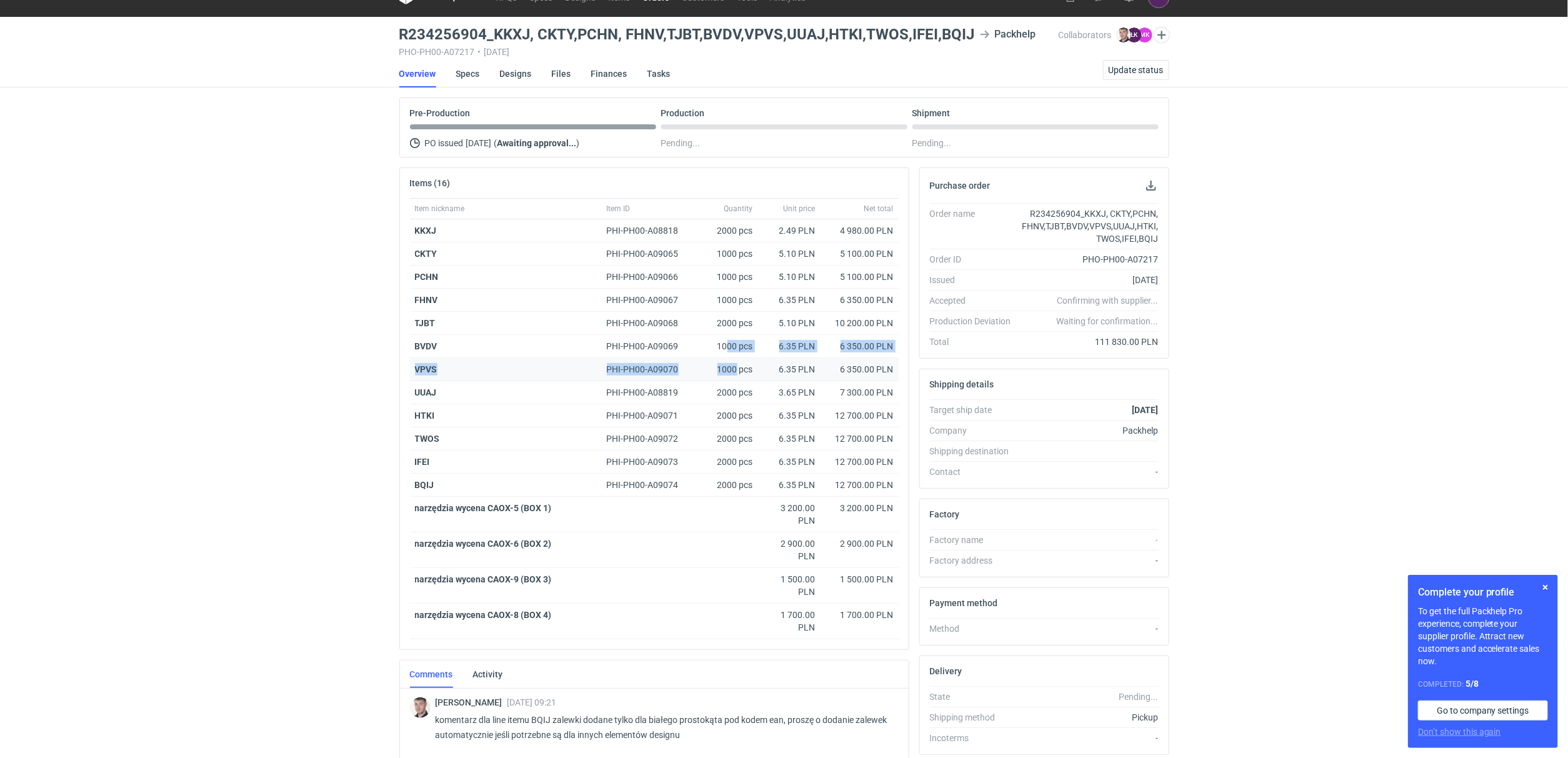
drag, startPoint x: 726, startPoint y: 345, endPoint x: 737, endPoint y: 366, distance: 23.7
click at [737, 366] on div "Item nickname Item ID Quantity Unit price Net total KKXJ PHI-PH00-A08818 2000 p…" at bounding box center [654, 419] width 489 height 441
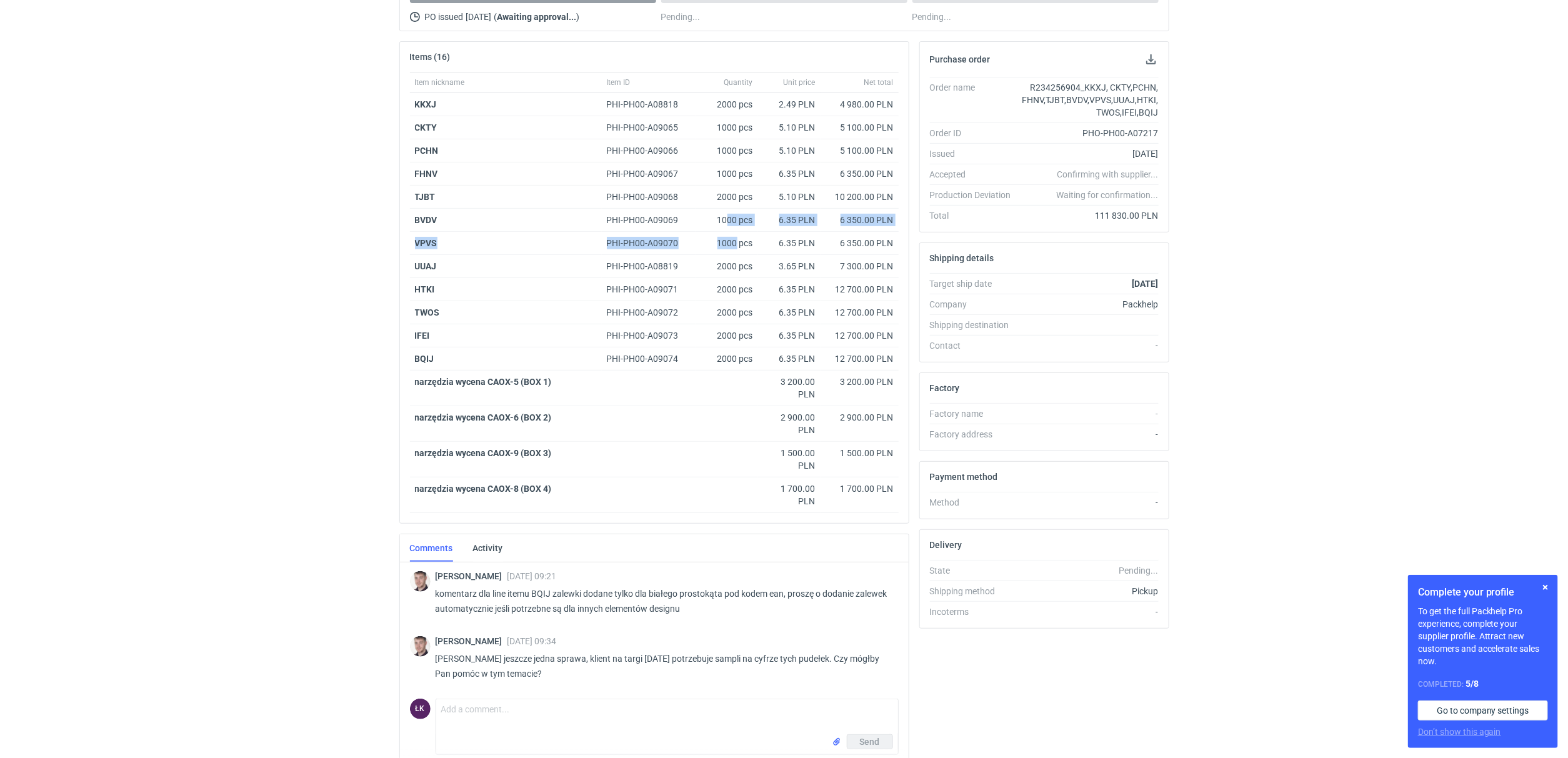
scroll to position [117, 0]
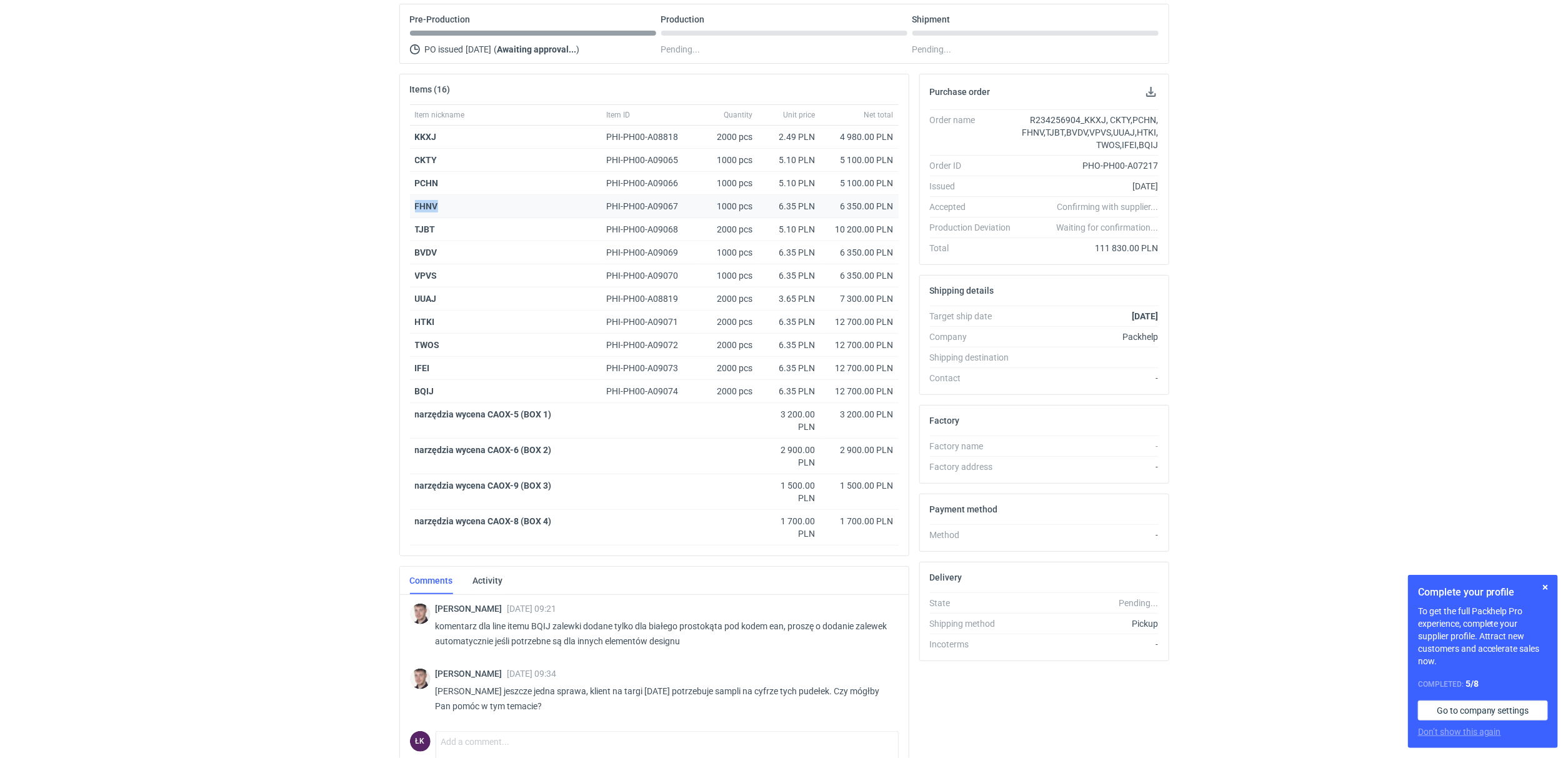
drag, startPoint x: 464, startPoint y: 209, endPoint x: 409, endPoint y: 209, distance: 55.0
click at [410, 209] on div "FHNV" at bounding box center [505, 207] width 192 height 23
click at [165, 345] on div "RFQs Specs Designs Items Orders Customers Tools Analytics 14 5 ŁK Łukasz Kowals…" at bounding box center [784, 262] width 1568 height 758
click at [354, 353] on div "RFQs Specs Designs Items Orders Customers Tools Analytics 14 5 ŁK Łukasz Kowals…" at bounding box center [784, 262] width 1568 height 758
drag, startPoint x: 460, startPoint y: 296, endPoint x: 395, endPoint y: 300, distance: 65.1
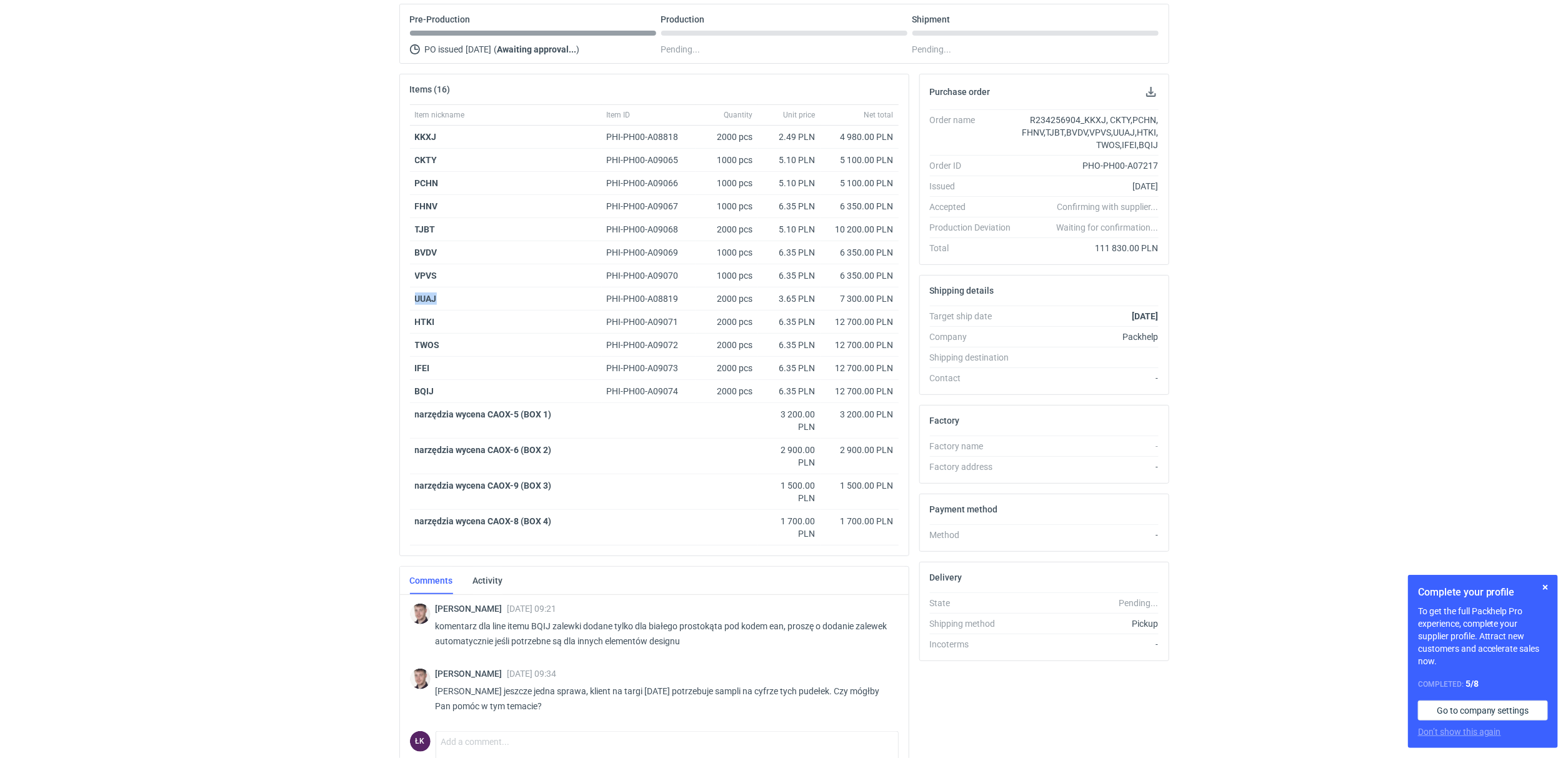
click at [395, 300] on div "Items (16) Item nickname Item ID Quantity Unit price Net total KKXJ PHI-PH00-A0…" at bounding box center [654, 440] width 520 height 734
click at [271, 514] on div "RFQs Specs Designs Items Orders Customers Tools Analytics 14 5 ŁK Łukasz Kowals…" at bounding box center [784, 262] width 1568 height 758
click at [1380, 314] on div "RFQs Specs Designs Items Orders Customers Tools Analytics 14 5 ŁK Łukasz Kowals…" at bounding box center [784, 262] width 1568 height 758
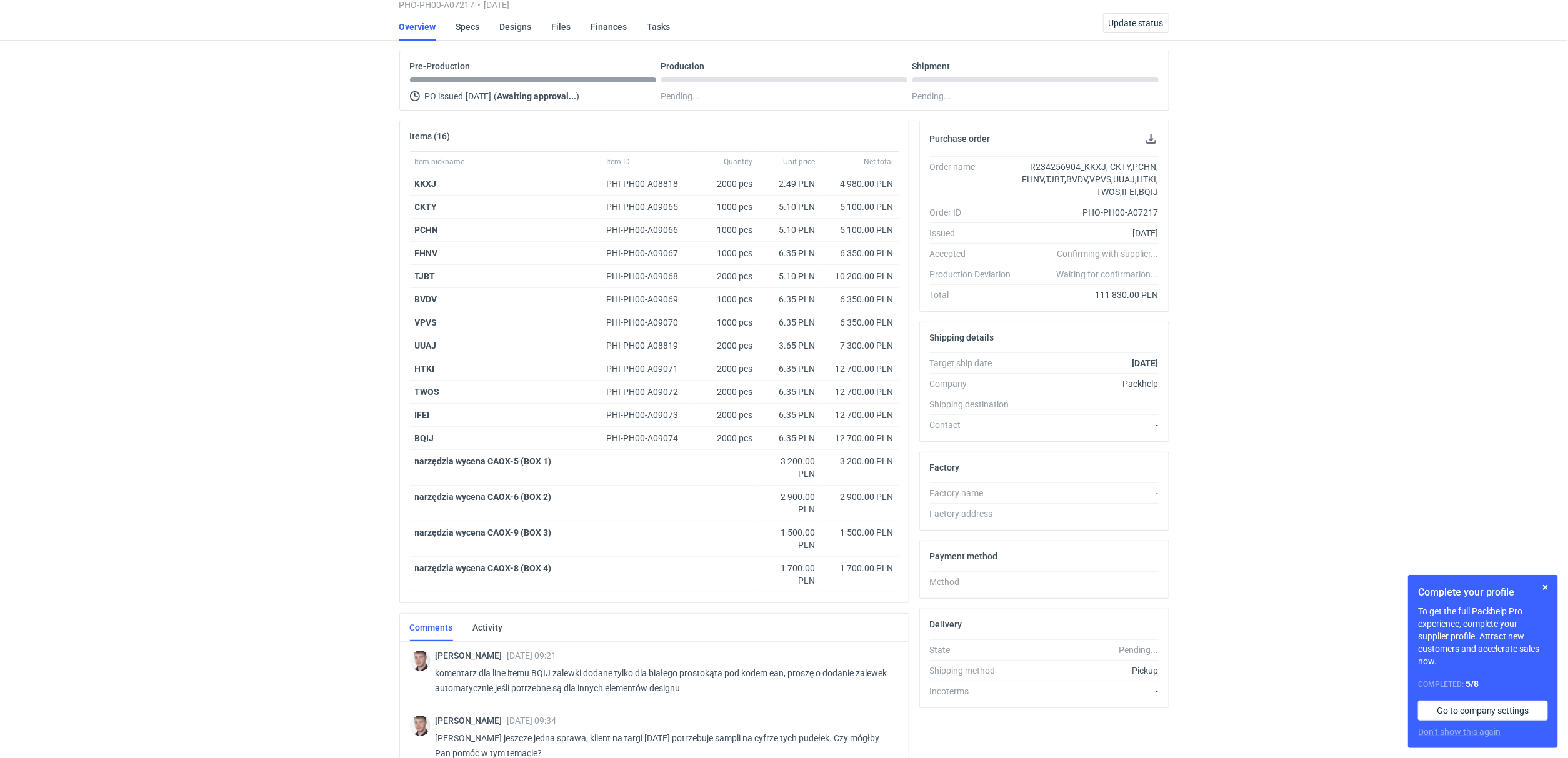
scroll to position [0, 0]
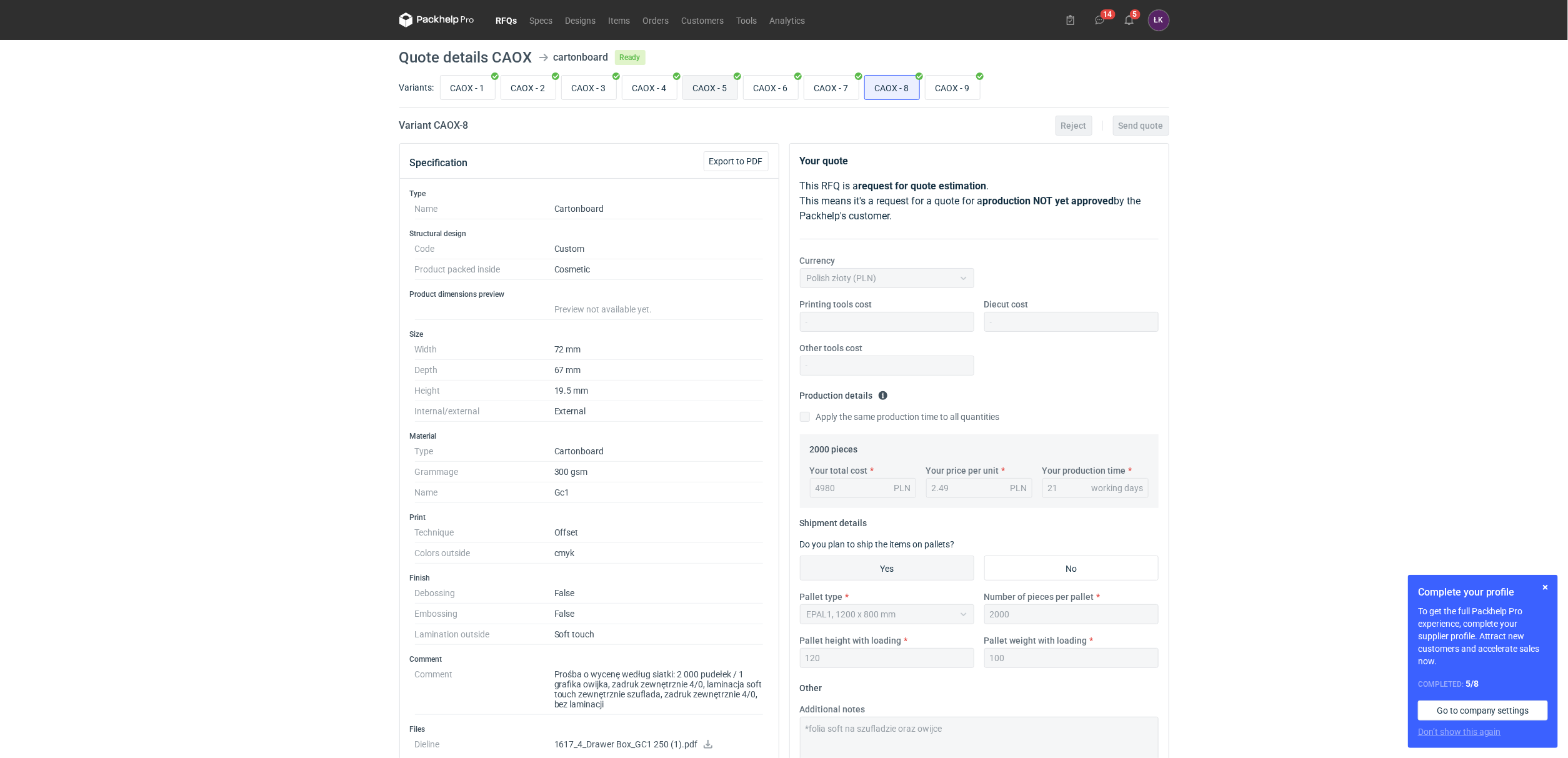
click at [721, 87] on input "CAOX - 5" at bounding box center [710, 87] width 55 height 24
radio input "true"
click at [762, 85] on input "CAOX - 6" at bounding box center [771, 87] width 55 height 24
radio input "true"
click at [847, 86] on input "CAOX - 7" at bounding box center [832, 87] width 55 height 24
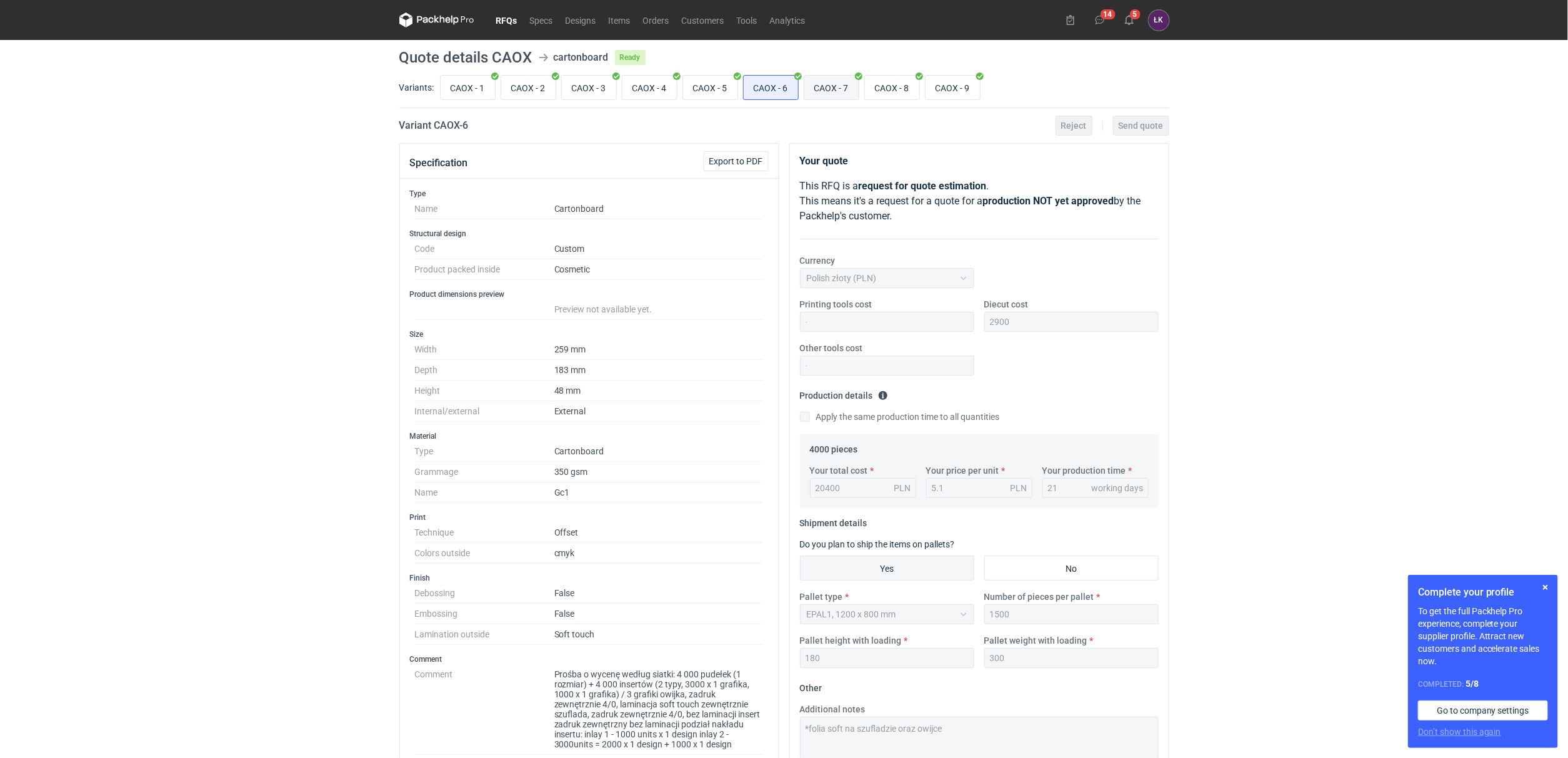
radio input "true"
click at [899, 92] on input "CAOX - 8" at bounding box center [892, 87] width 55 height 24
radio input "true"
click at [845, 92] on input "CAOX - 7" at bounding box center [832, 87] width 55 height 24
radio input "true"
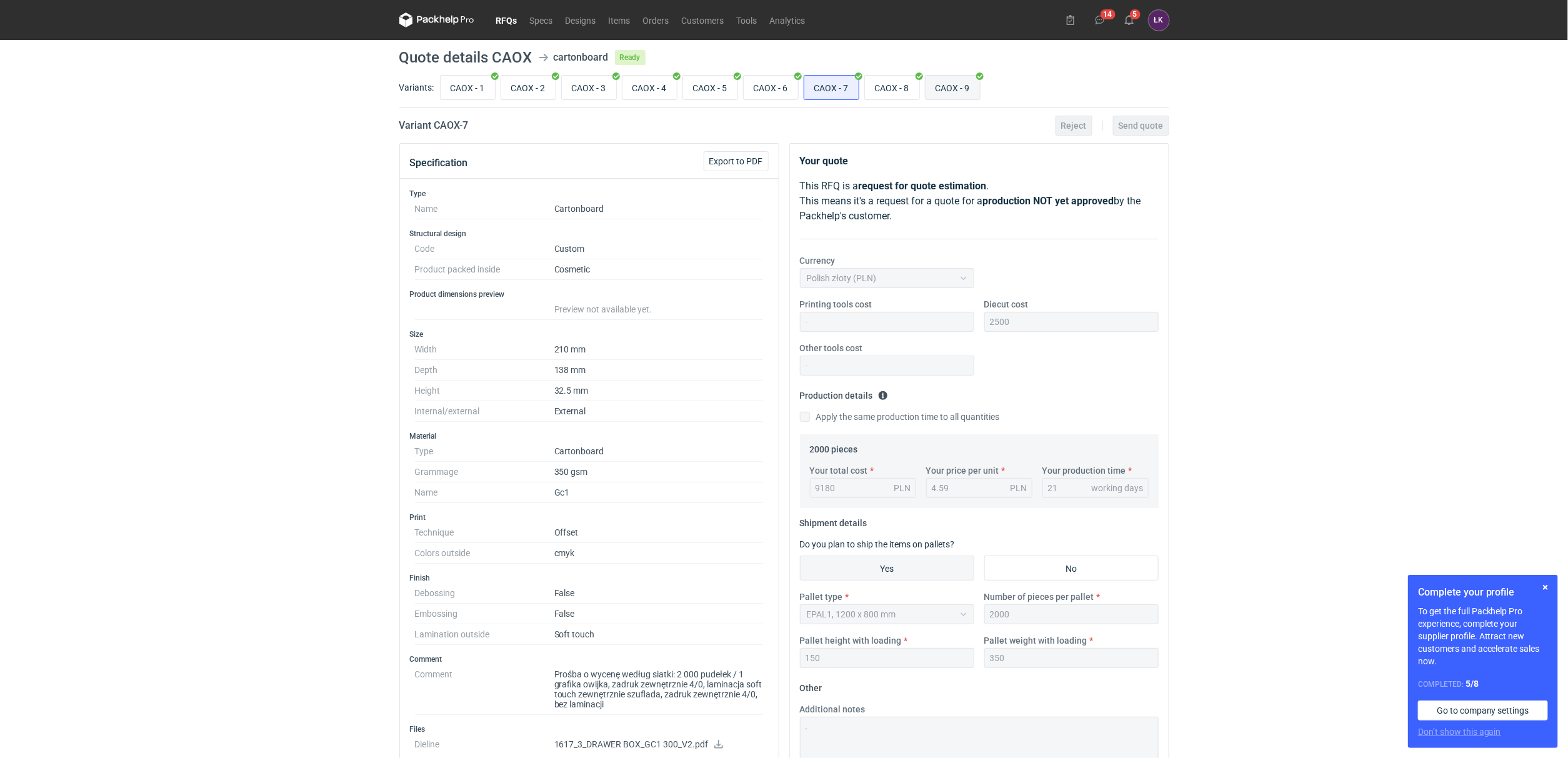
click at [953, 89] on input "CAOX - 9" at bounding box center [953, 87] width 55 height 24
radio input "true"
click at [901, 90] on input "CAOX - 8" at bounding box center [892, 87] width 55 height 24
radio input "true"
click at [329, 467] on div "RFQs Specs Designs Items Orders Customers Tools Analytics 14 5 ŁK Łukasz Kowals…" at bounding box center [784, 379] width 1568 height 758
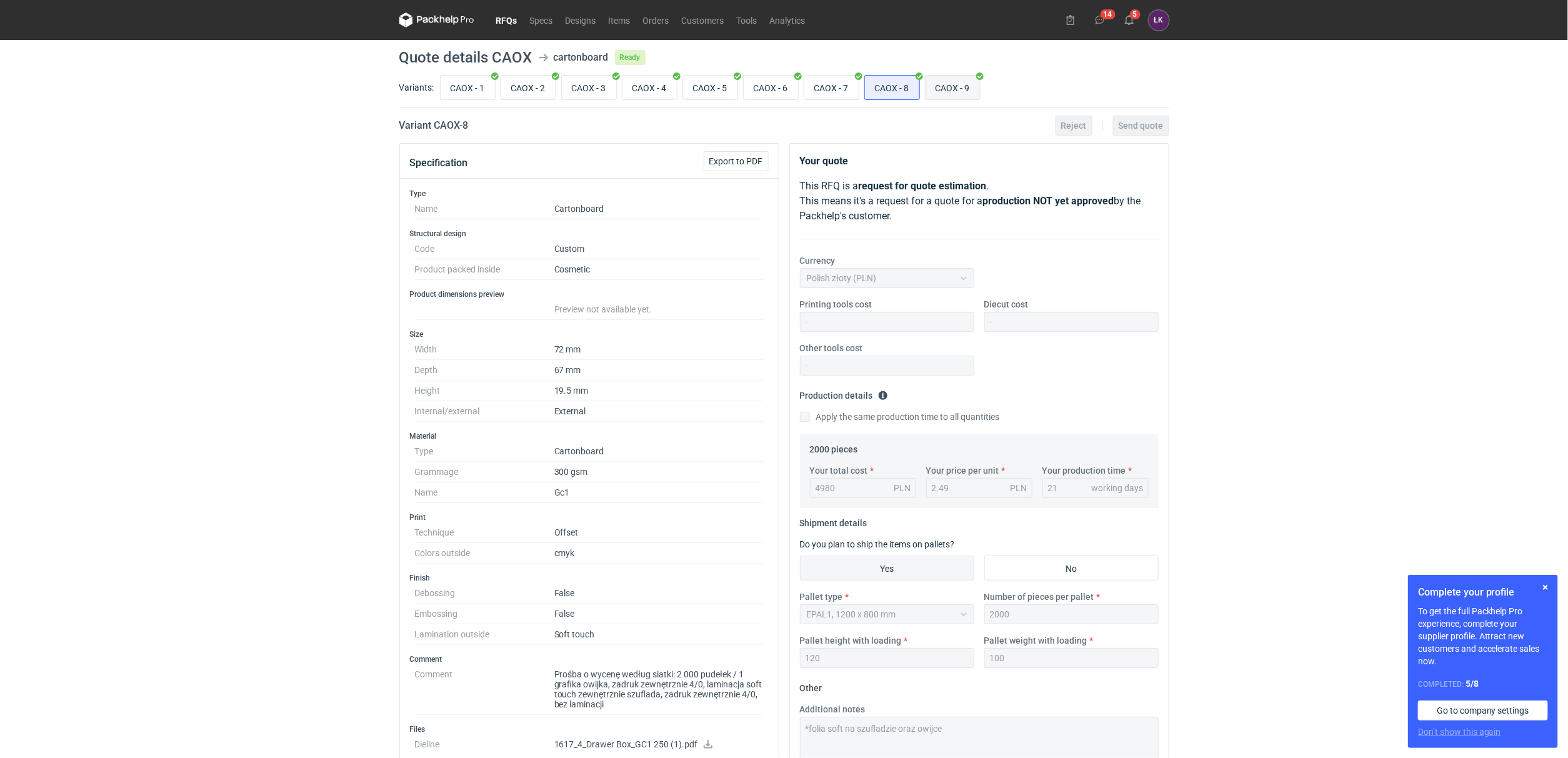
click at [944, 92] on input "CAOX - 9" at bounding box center [953, 87] width 55 height 24
radio input "true"
click at [888, 92] on input "CAOX - 8" at bounding box center [892, 87] width 55 height 24
radio input "true"
click at [833, 85] on input "CAOX - 7" at bounding box center [832, 87] width 55 height 24
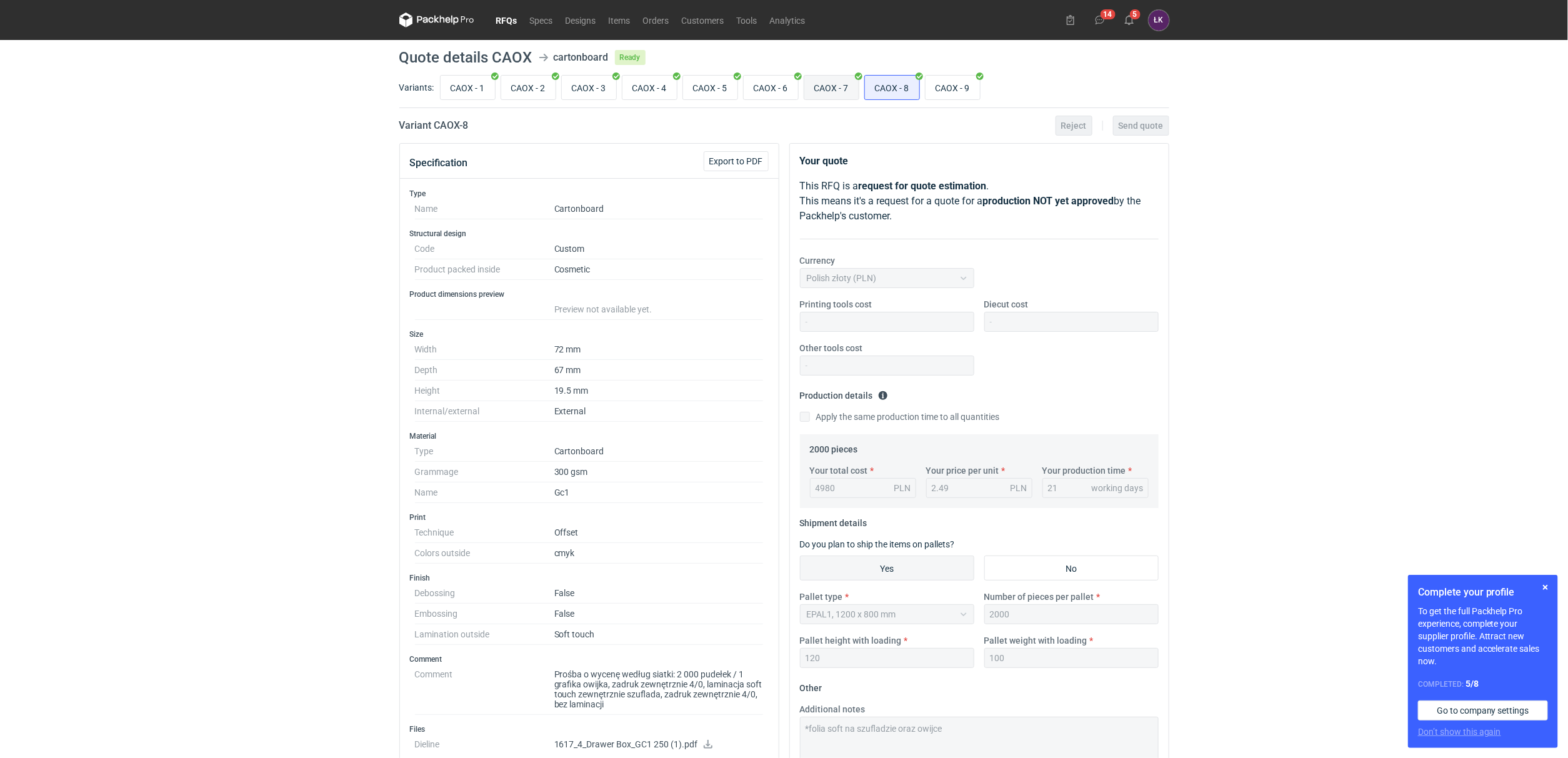
radio input "true"
click at [748, 85] on input "CAOX - 6" at bounding box center [771, 87] width 55 height 24
radio input "true"
click at [704, 88] on input "CAOX - 5" at bounding box center [710, 87] width 55 height 24
radio input "true"
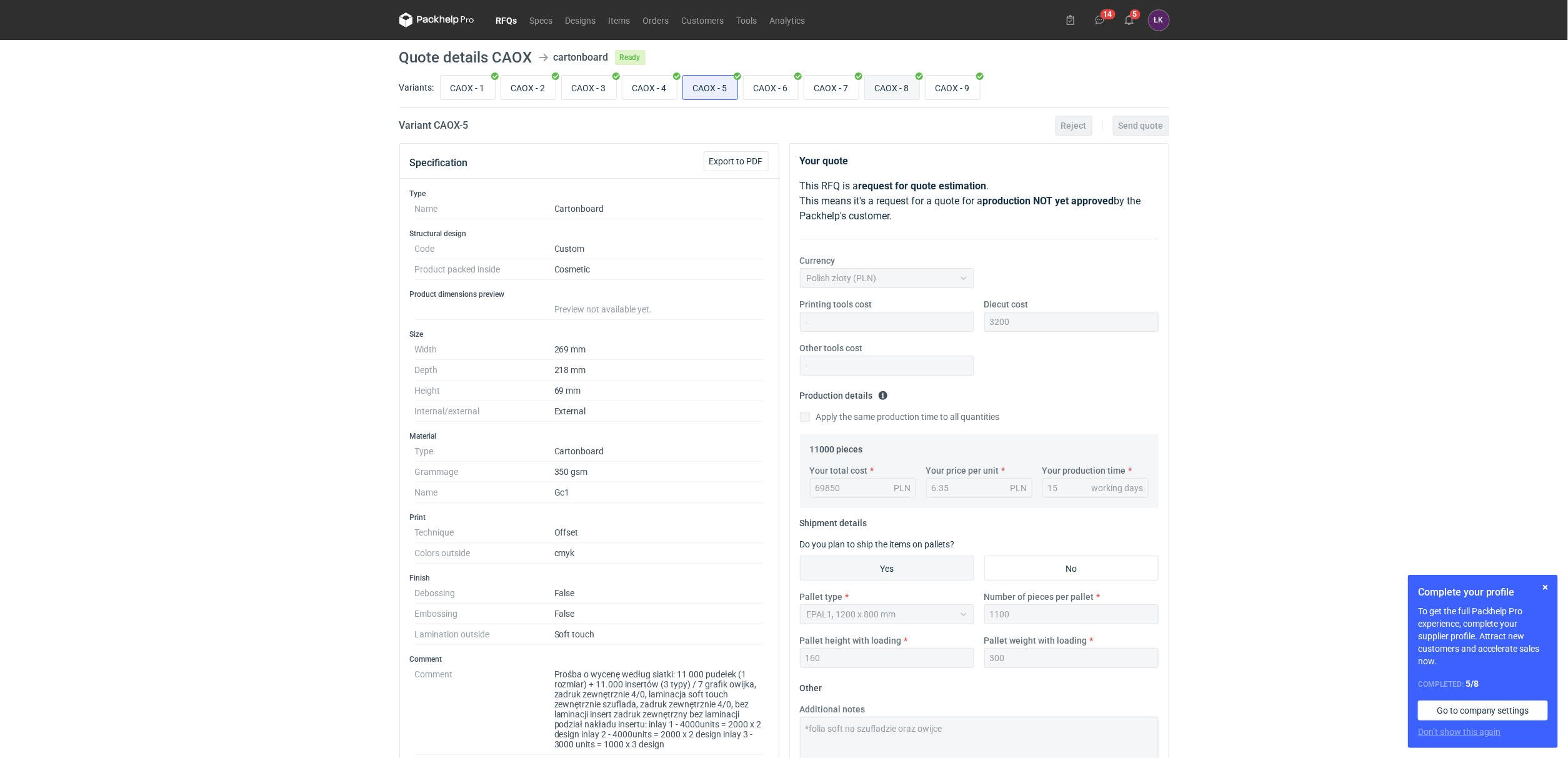
click at [890, 85] on input "CAOX - 8" at bounding box center [892, 87] width 55 height 24
radio input "true"
click at [959, 90] on input "CAOX - 9" at bounding box center [953, 87] width 55 height 24
radio input "true"
click at [902, 90] on input "CAOX - 8" at bounding box center [892, 87] width 55 height 24
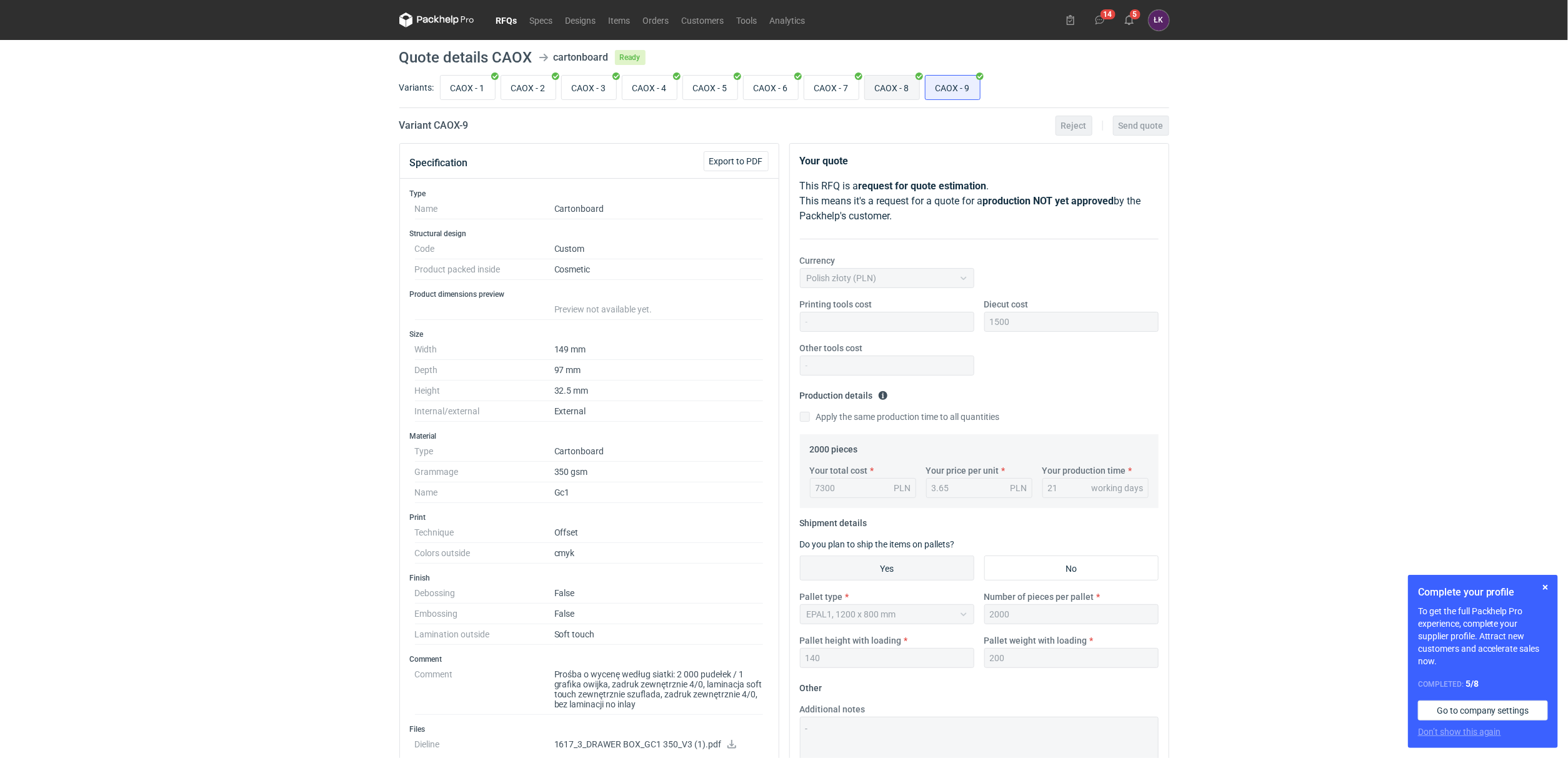
radio input "true"
click at [832, 90] on input "CAOX - 7" at bounding box center [832, 87] width 55 height 24
radio input "true"
click at [767, 90] on input "CAOX - 6" at bounding box center [771, 87] width 55 height 24
radio input "true"
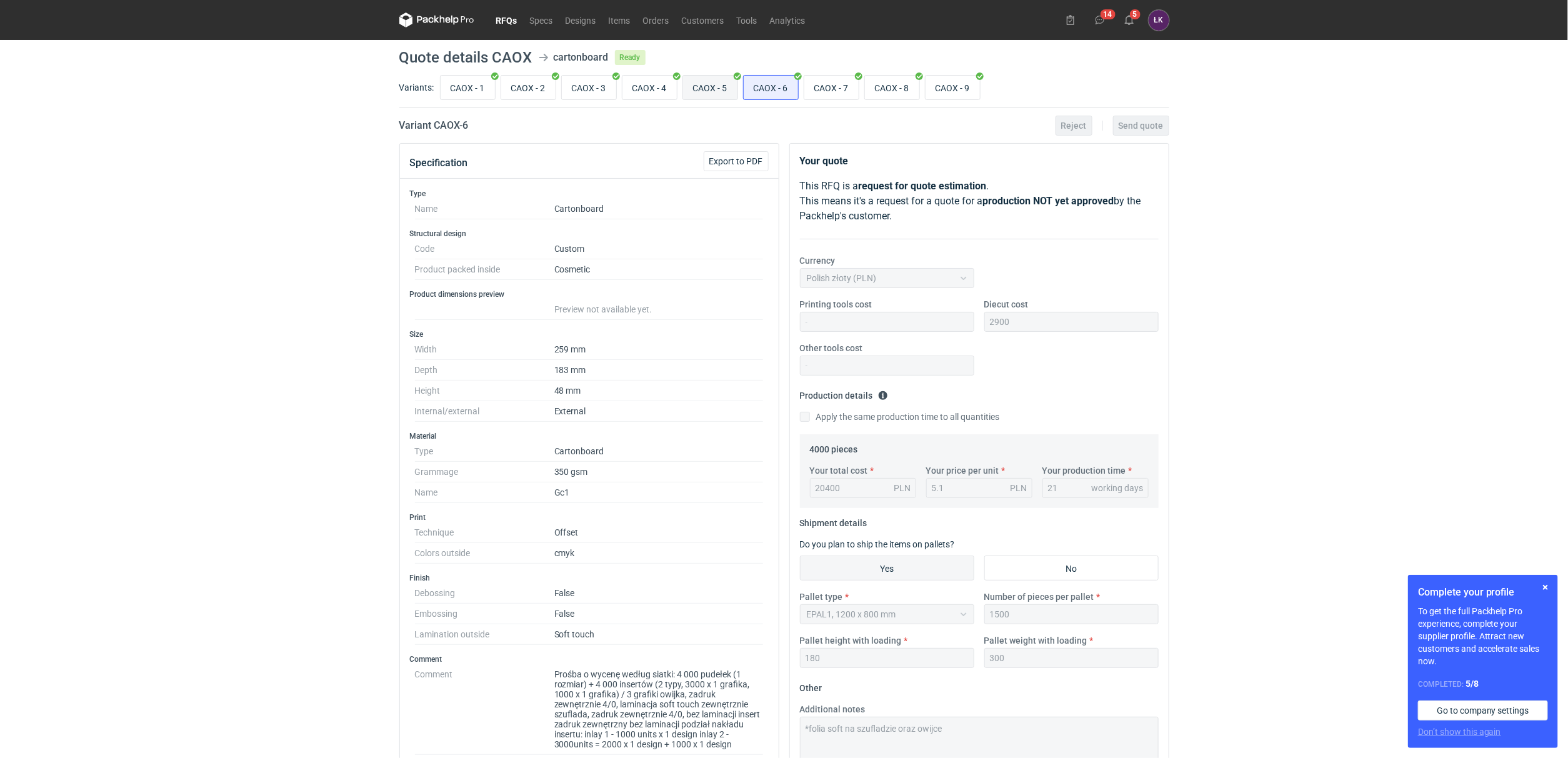
click at [715, 92] on input "CAOX - 5" at bounding box center [710, 87] width 55 height 24
radio input "true"
click at [772, 79] on input "CAOX - 6" at bounding box center [771, 87] width 55 height 24
radio input "true"
click at [825, 82] on input "CAOX - 7" at bounding box center [832, 87] width 55 height 24
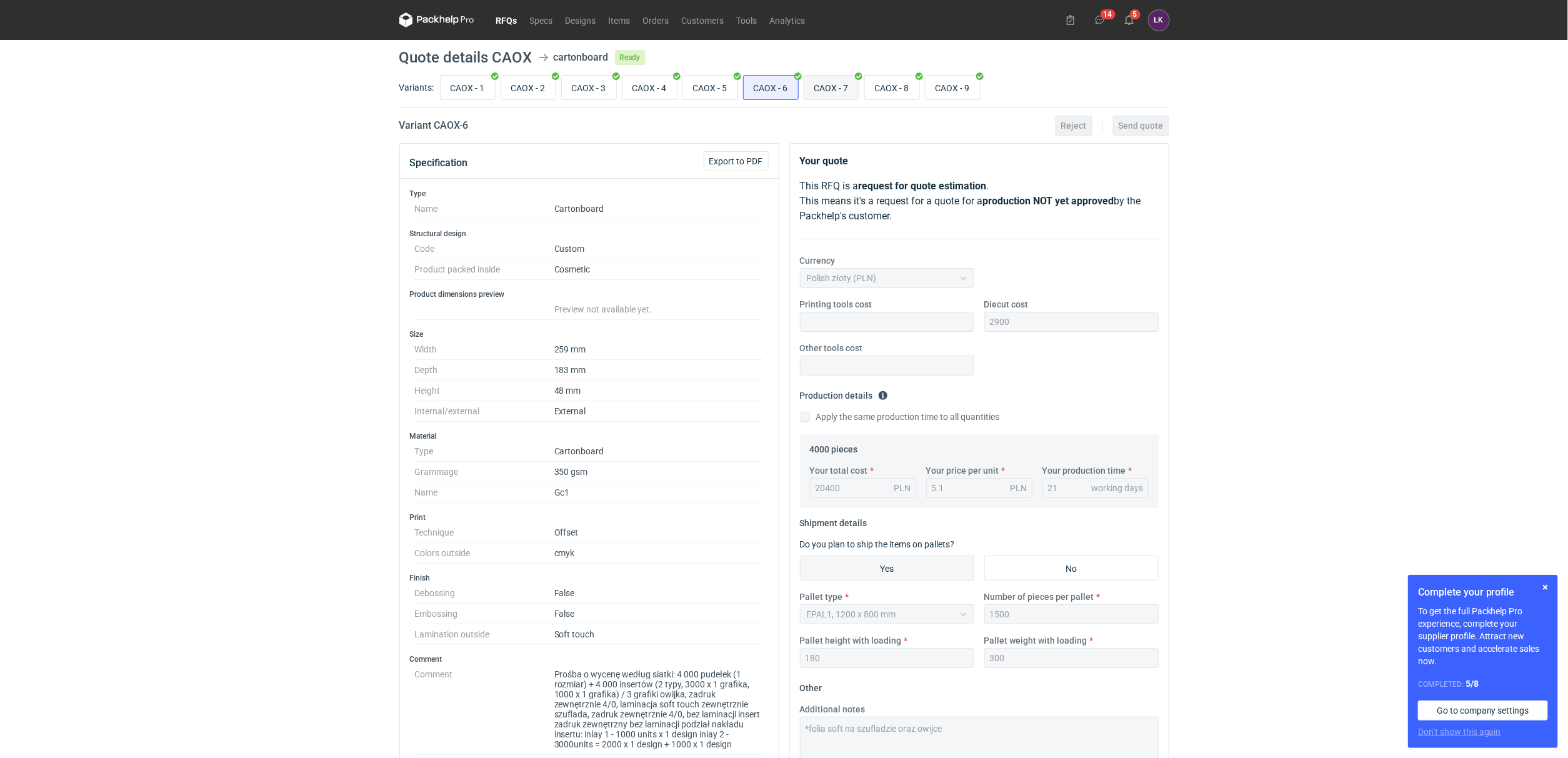
radio input "true"
click at [898, 83] on input "CAOX - 8" at bounding box center [892, 87] width 55 height 24
radio input "true"
click at [948, 85] on input "CAOX - 9" at bounding box center [953, 87] width 55 height 24
radio input "true"
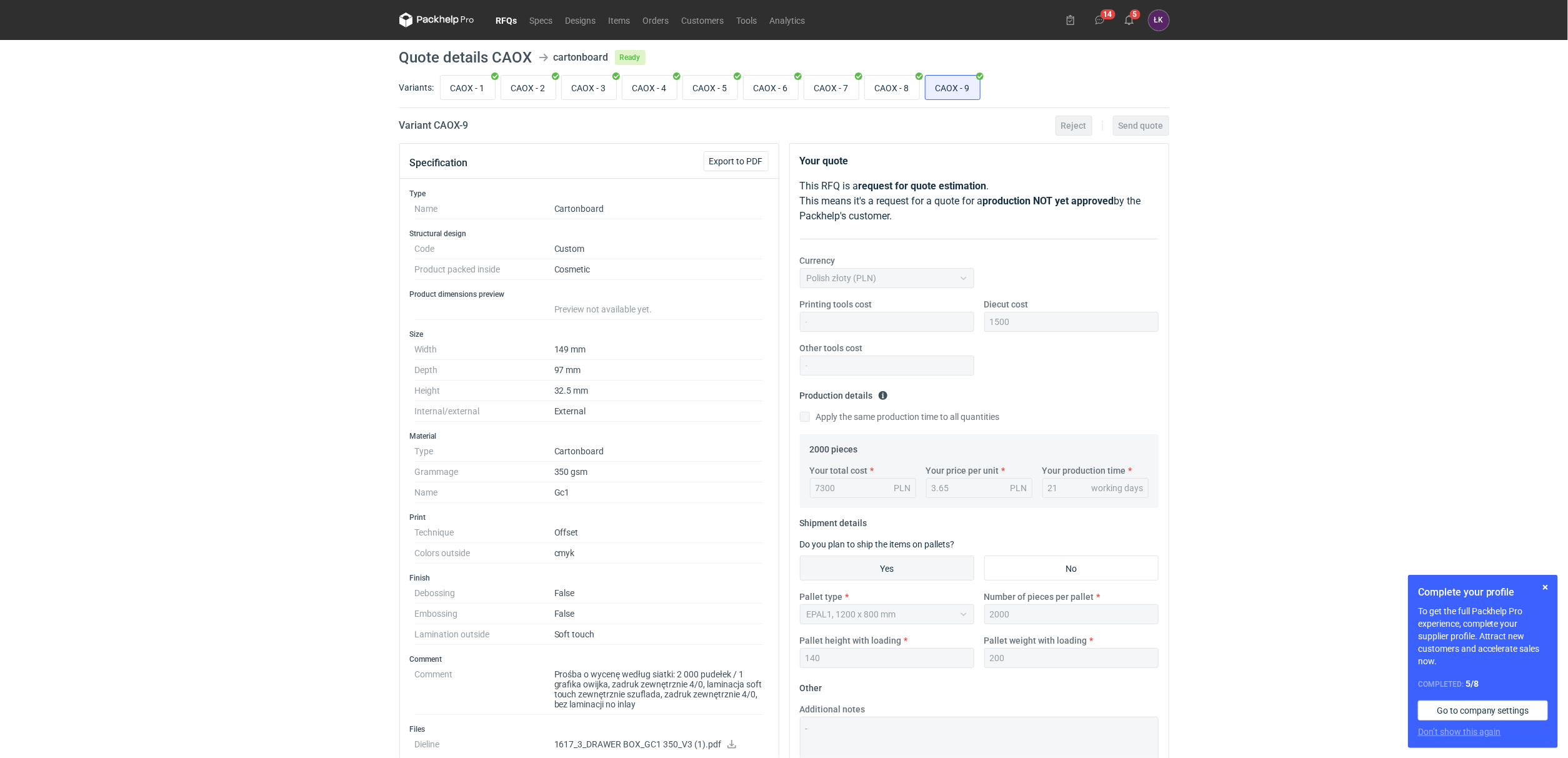
click at [1306, 363] on div "RFQs Specs Designs Items Orders Customers Tools Analytics 14 5 ŁK Łukasz Kowals…" at bounding box center [784, 379] width 1568 height 758
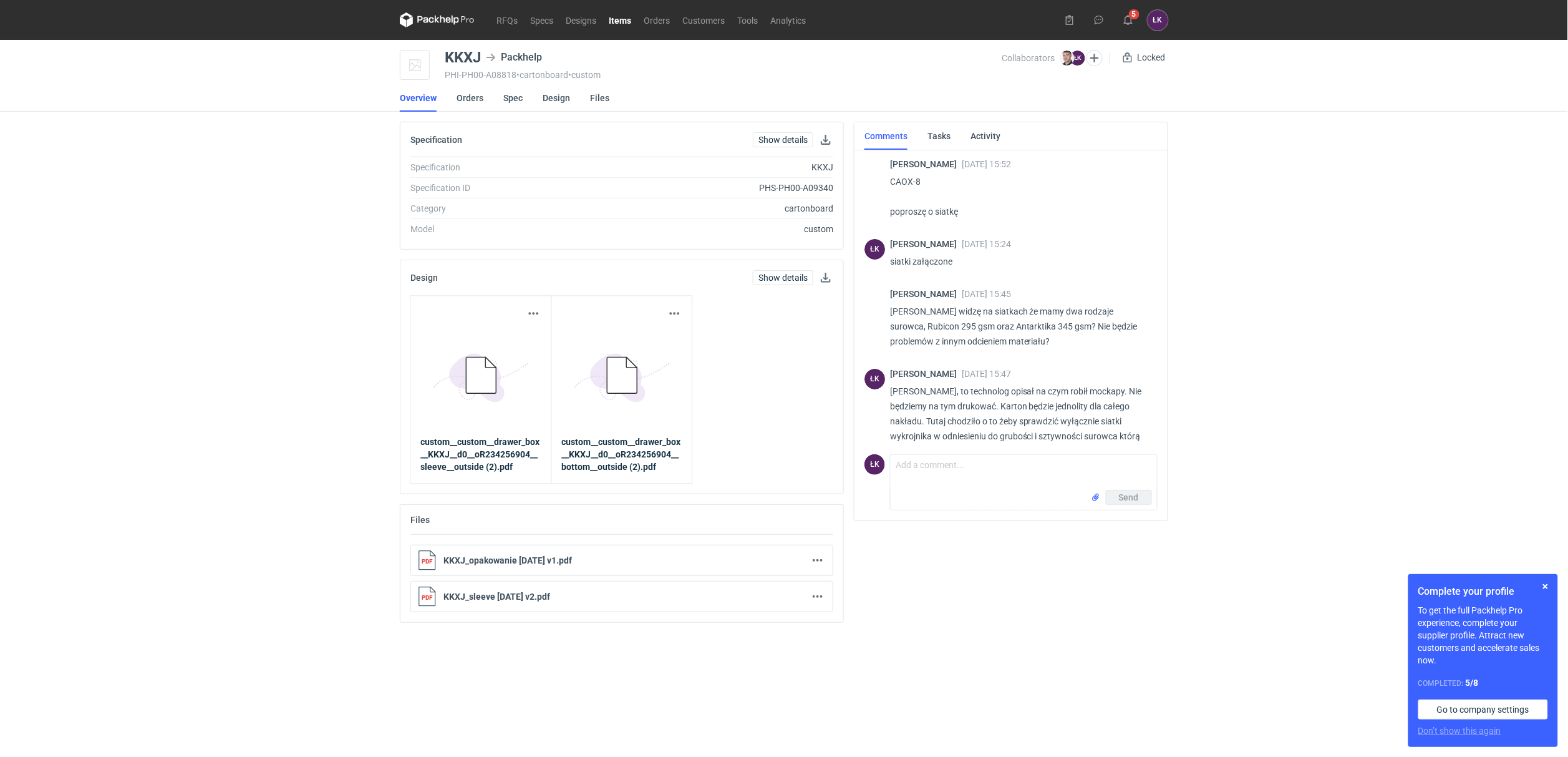
scroll to position [77, 0]
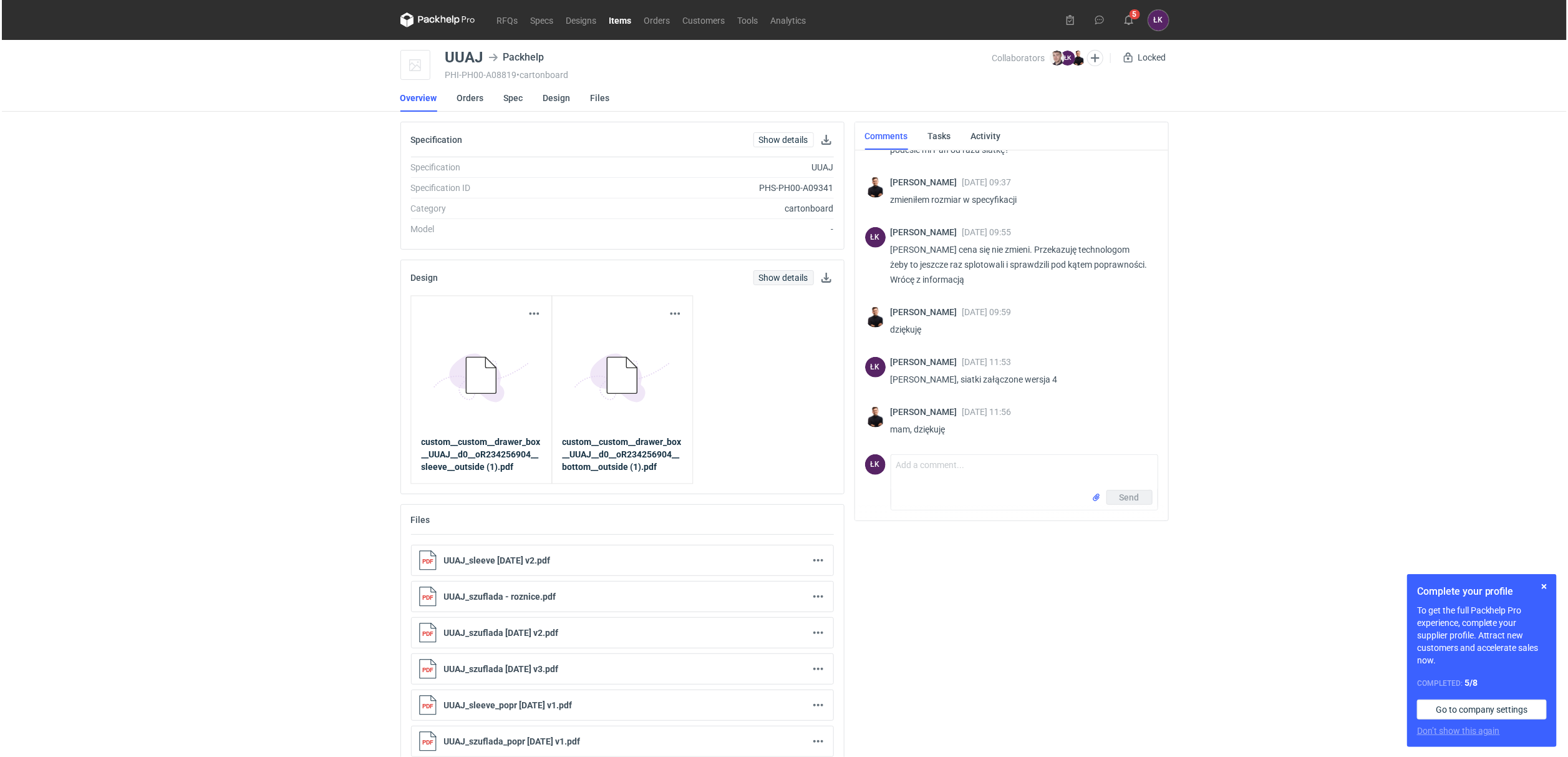
scroll to position [506, 0]
click at [786, 277] on link "Show details" at bounding box center [781, 277] width 60 height 15
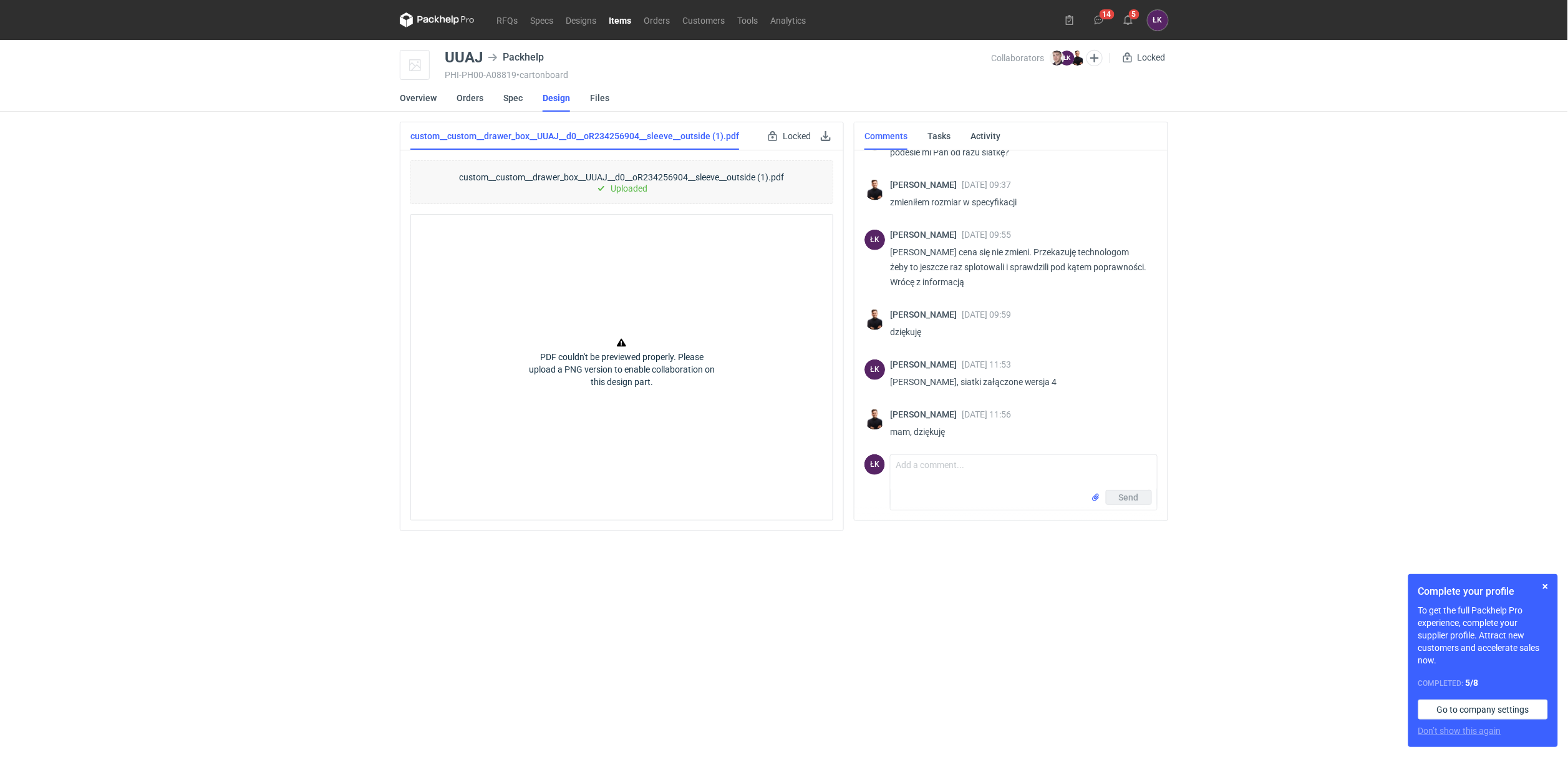
scroll to position [506, 0]
click at [824, 138] on link at bounding box center [826, 136] width 15 height 15
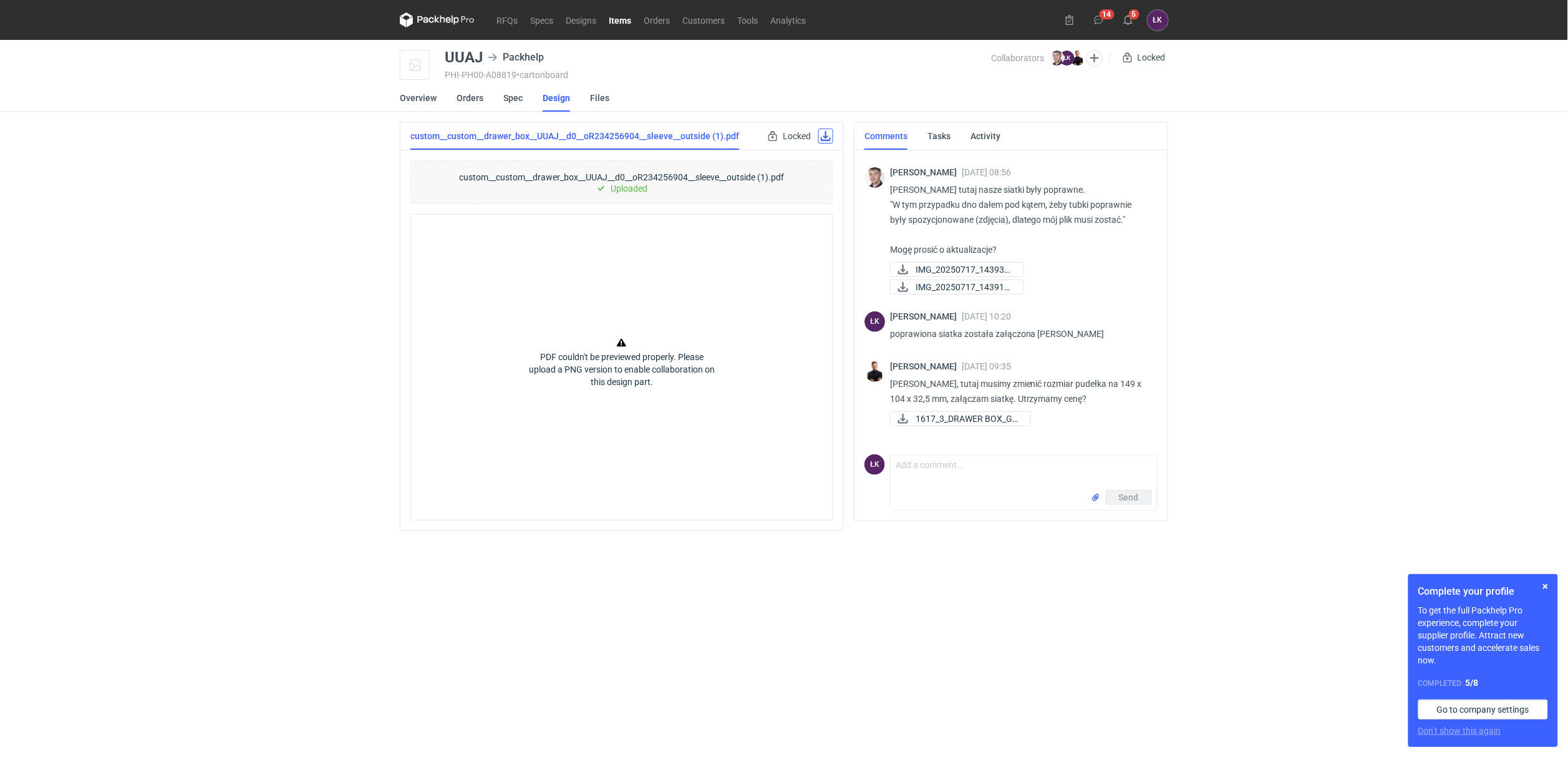
scroll to position [0, 0]
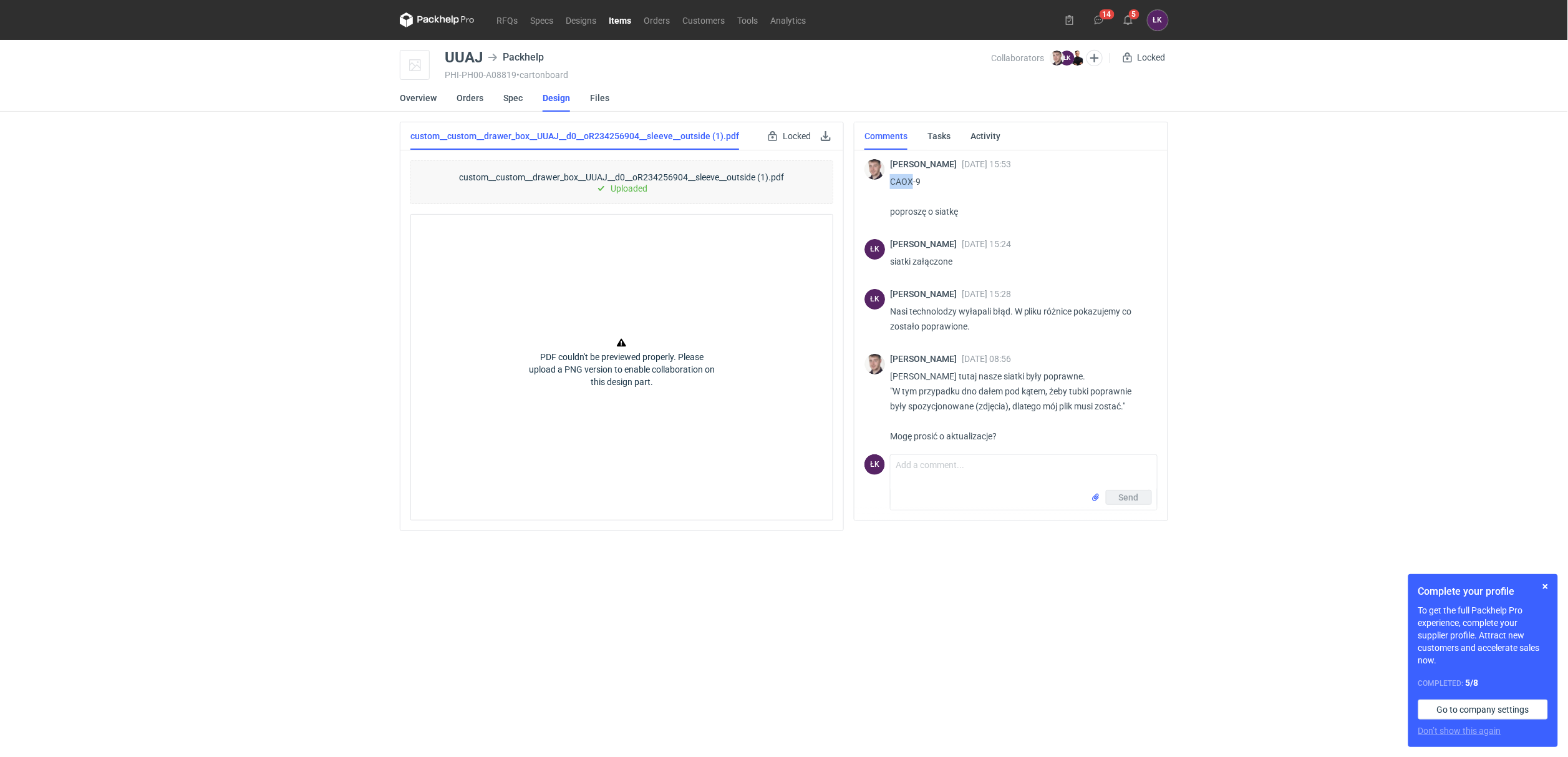
drag, startPoint x: 902, startPoint y: 183, endPoint x: 889, endPoint y: 183, distance: 13.0
click at [889, 183] on div "Maciej Sikora 18 Jul 2025 15:53 CAOX-9 poproszę o siatkę" at bounding box center [1011, 190] width 293 height 84
